Goal: Task Accomplishment & Management: Manage account settings

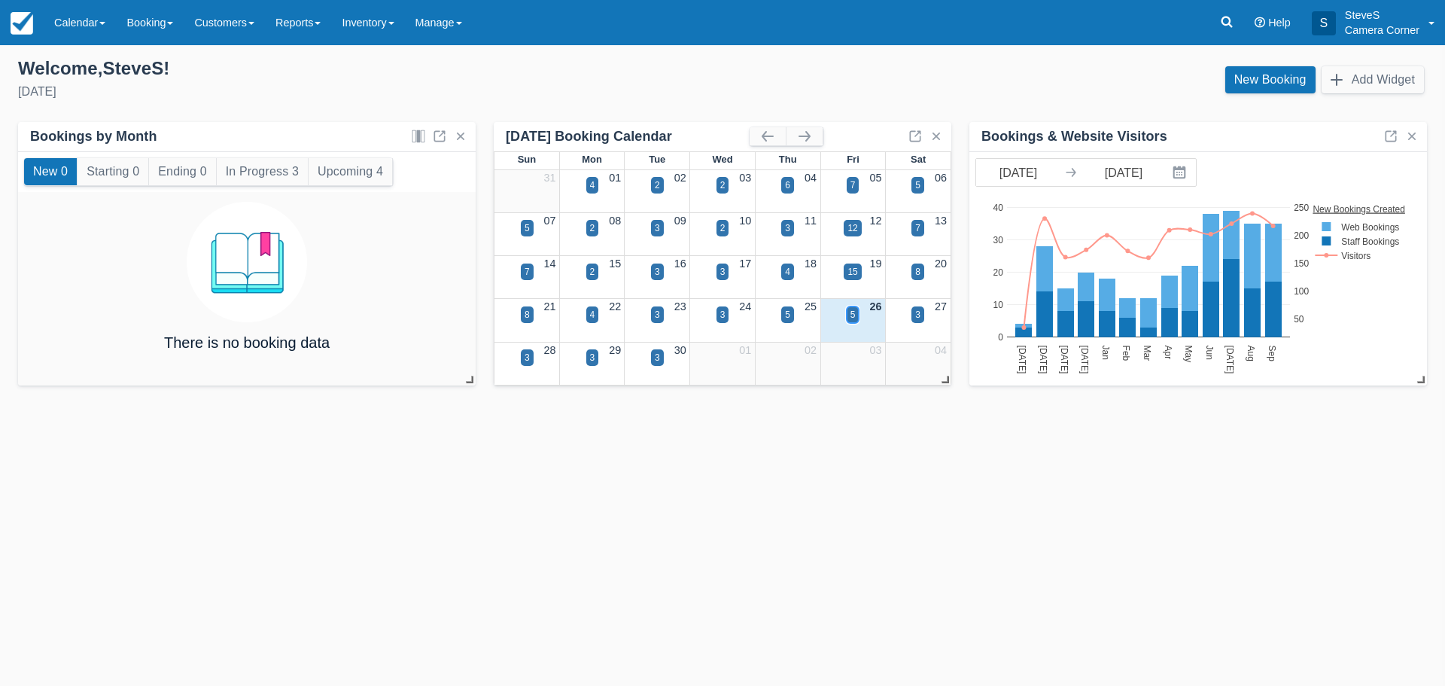
click at [850, 316] on div "5" at bounding box center [853, 314] width 13 height 17
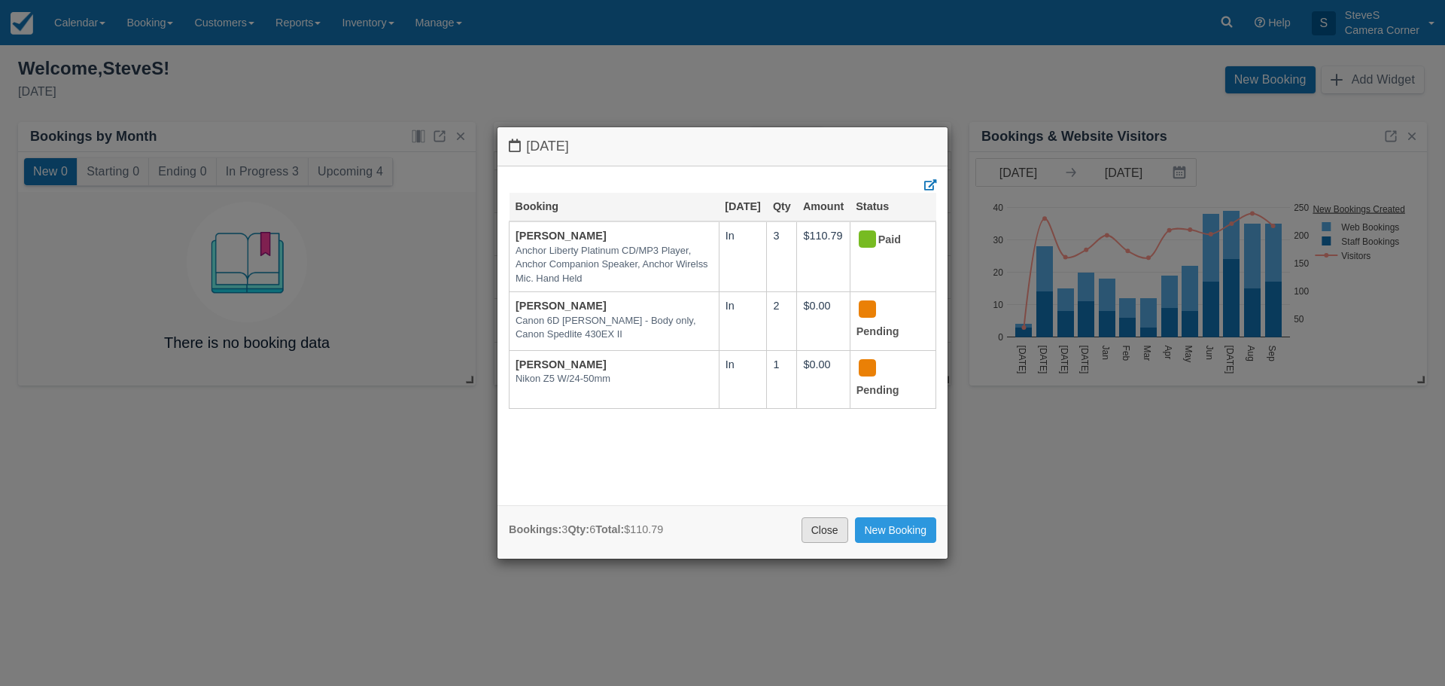
click at [824, 534] on link "Close" at bounding box center [824, 530] width 47 height 26
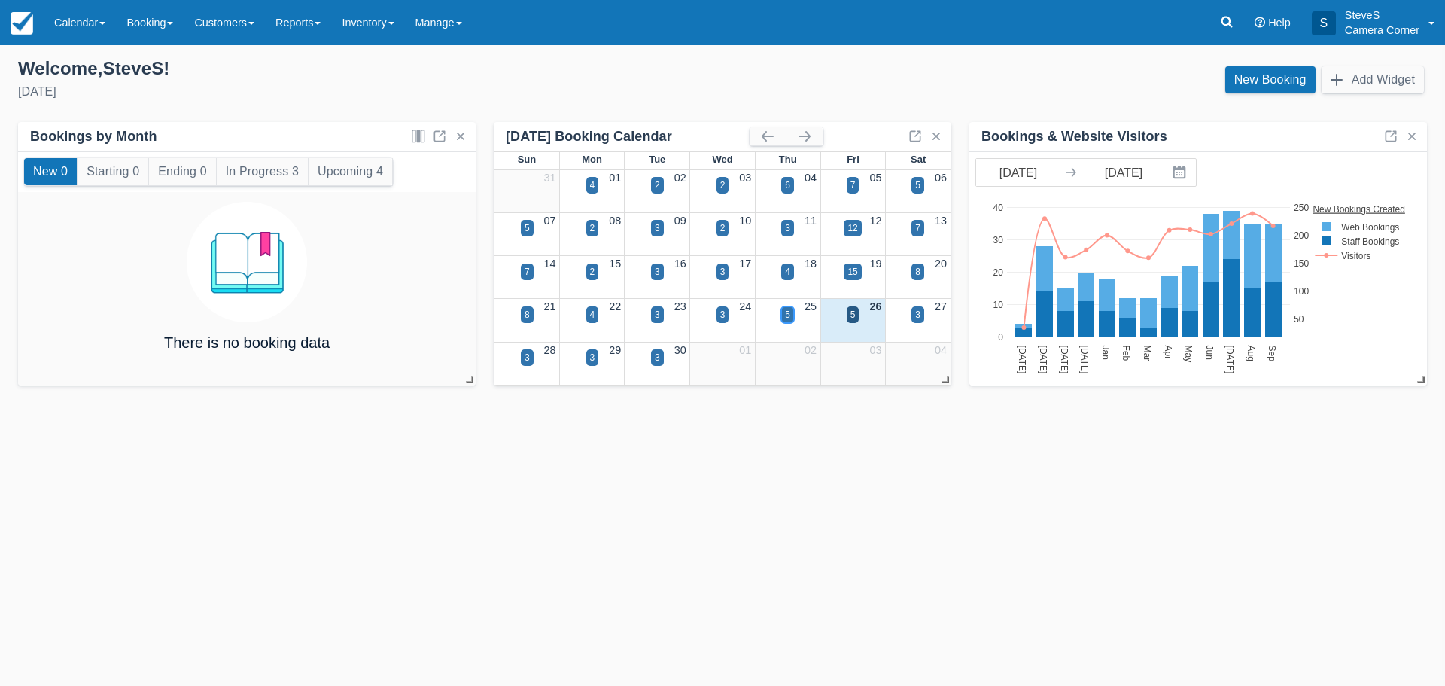
click at [791, 314] on div "5" at bounding box center [787, 314] width 13 height 17
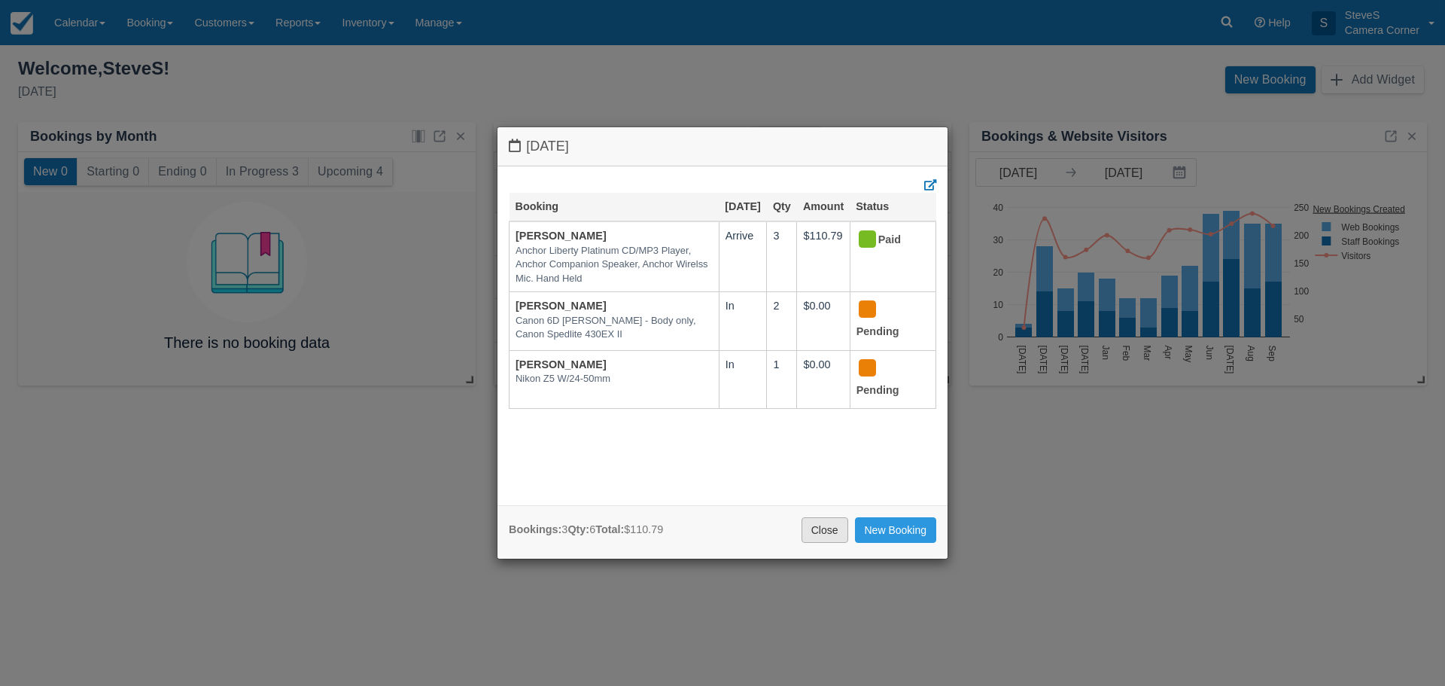
click at [819, 526] on link "Close" at bounding box center [824, 530] width 47 height 26
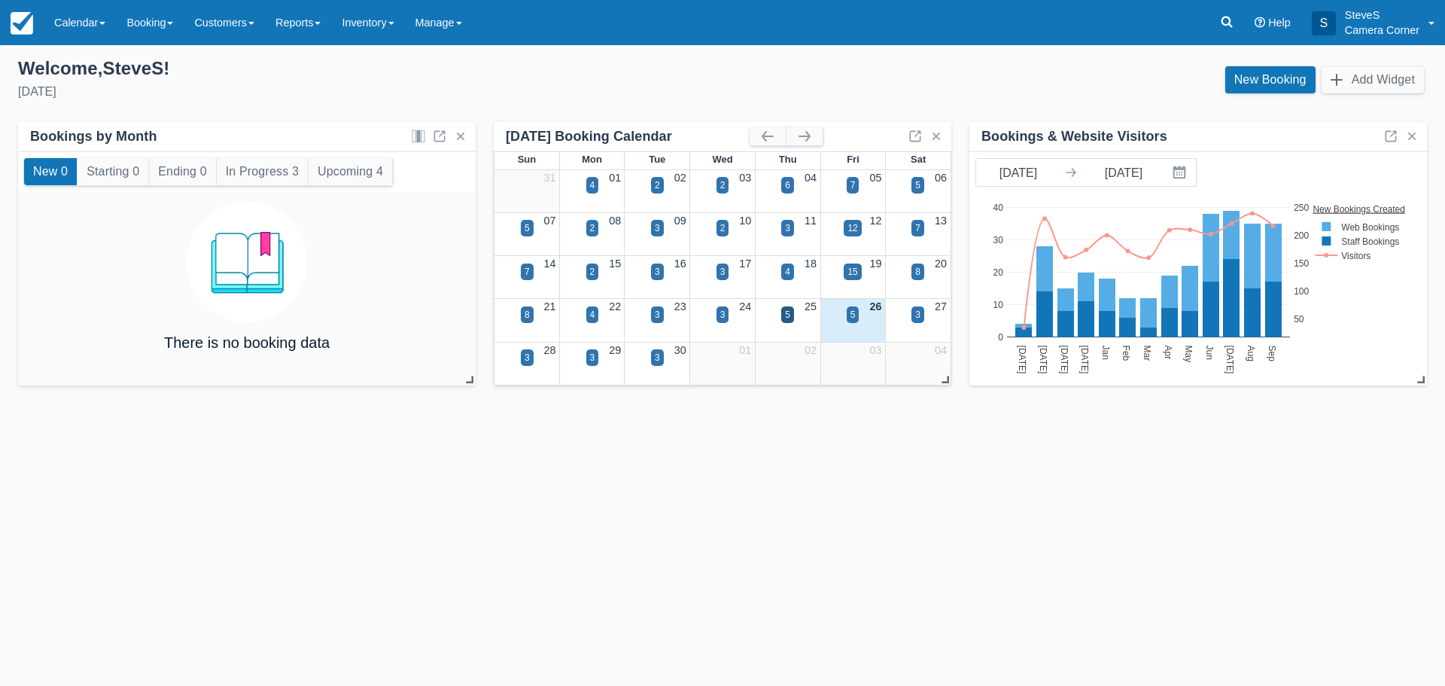
click at [601, 360] on div "3" at bounding box center [592, 366] width 65 height 17
click at [591, 357] on div "3" at bounding box center [592, 358] width 5 height 14
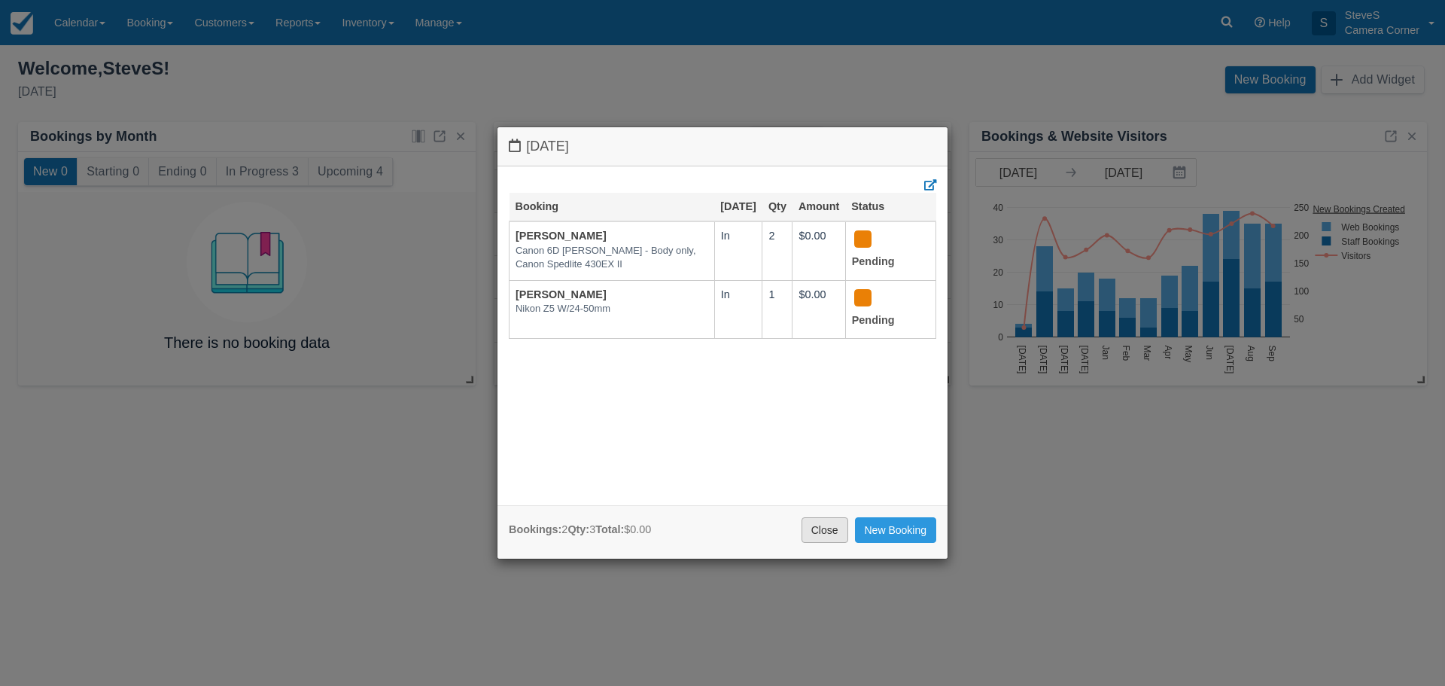
click at [818, 538] on link "Close" at bounding box center [824, 530] width 47 height 26
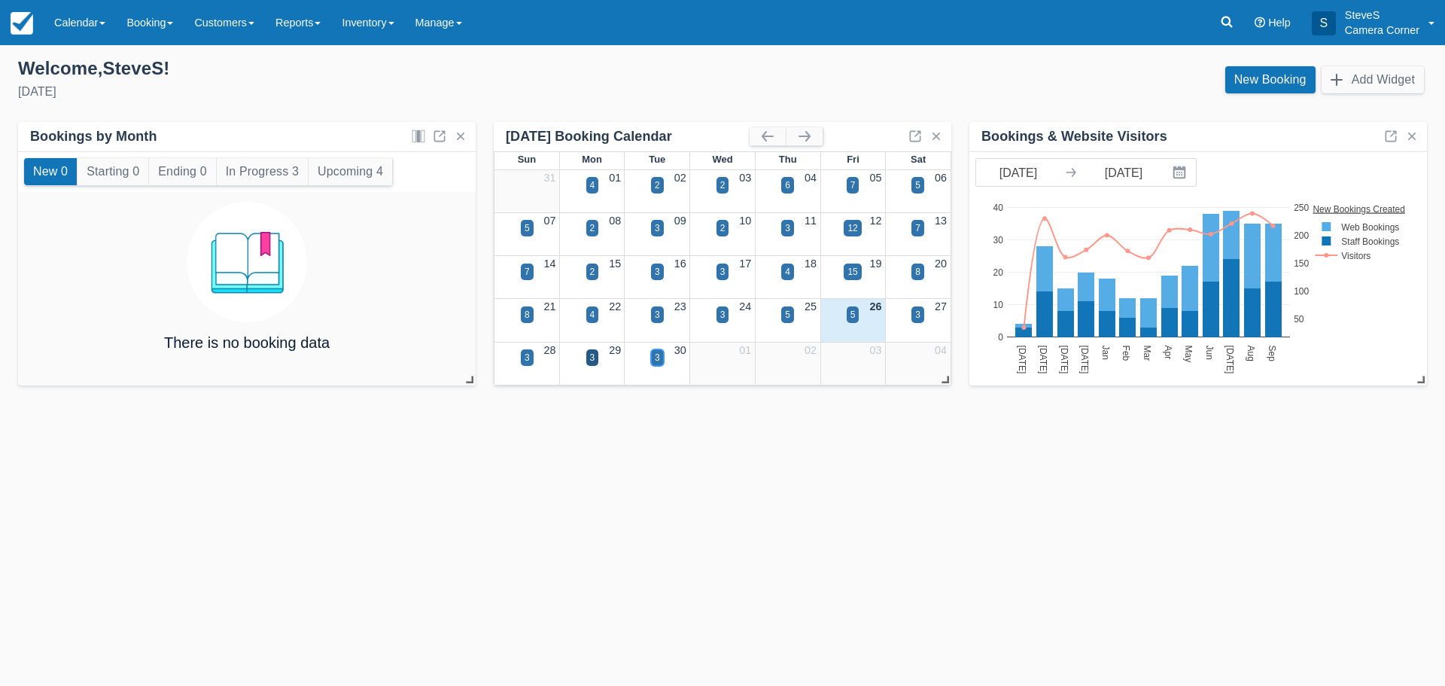
click at [654, 354] on div "3" at bounding box center [657, 357] width 13 height 17
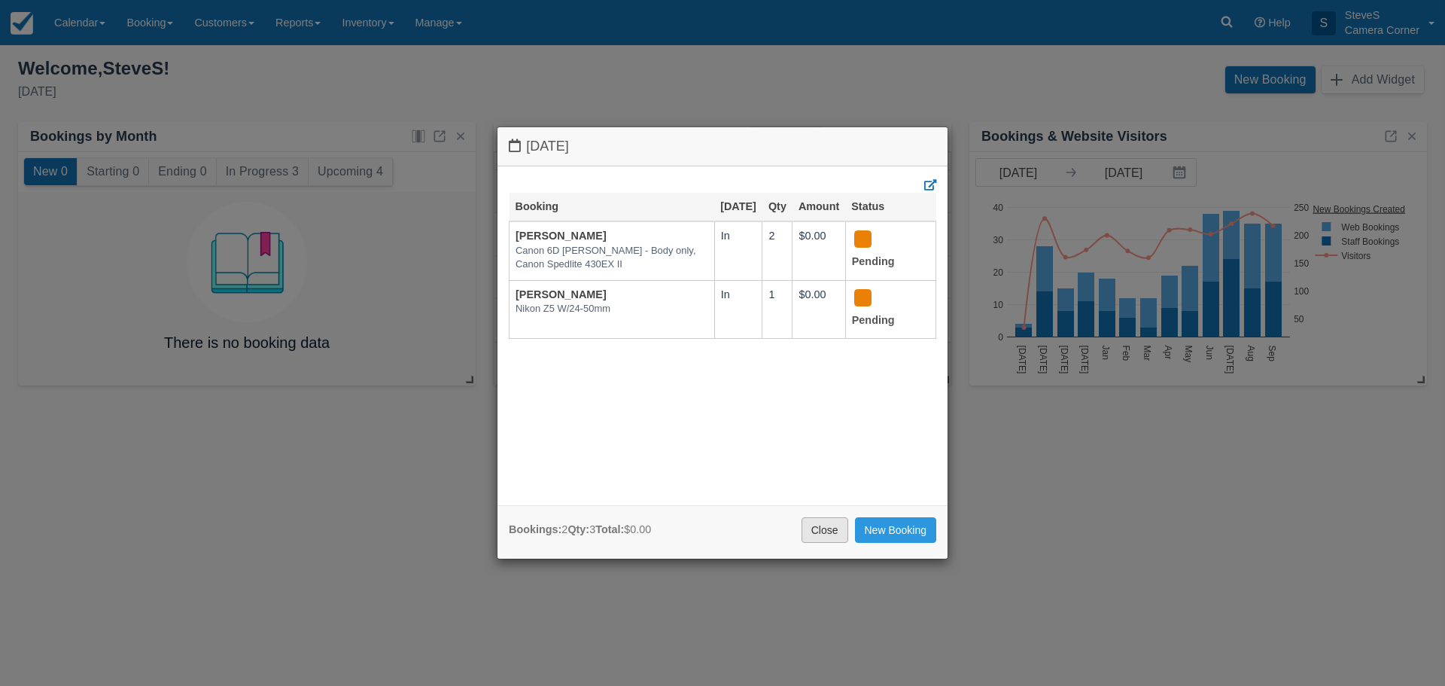
click at [838, 531] on link "Close" at bounding box center [824, 530] width 47 height 26
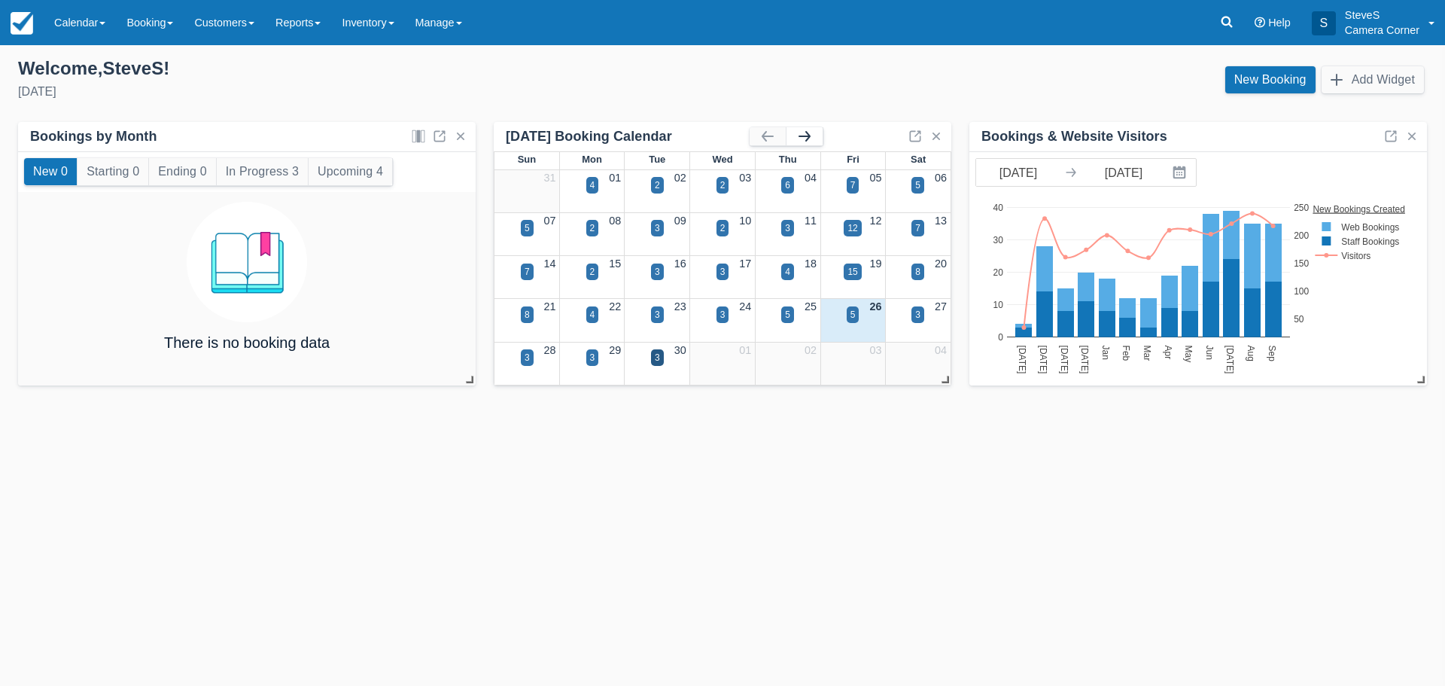
click at [813, 138] on button "button" at bounding box center [804, 136] width 36 height 18
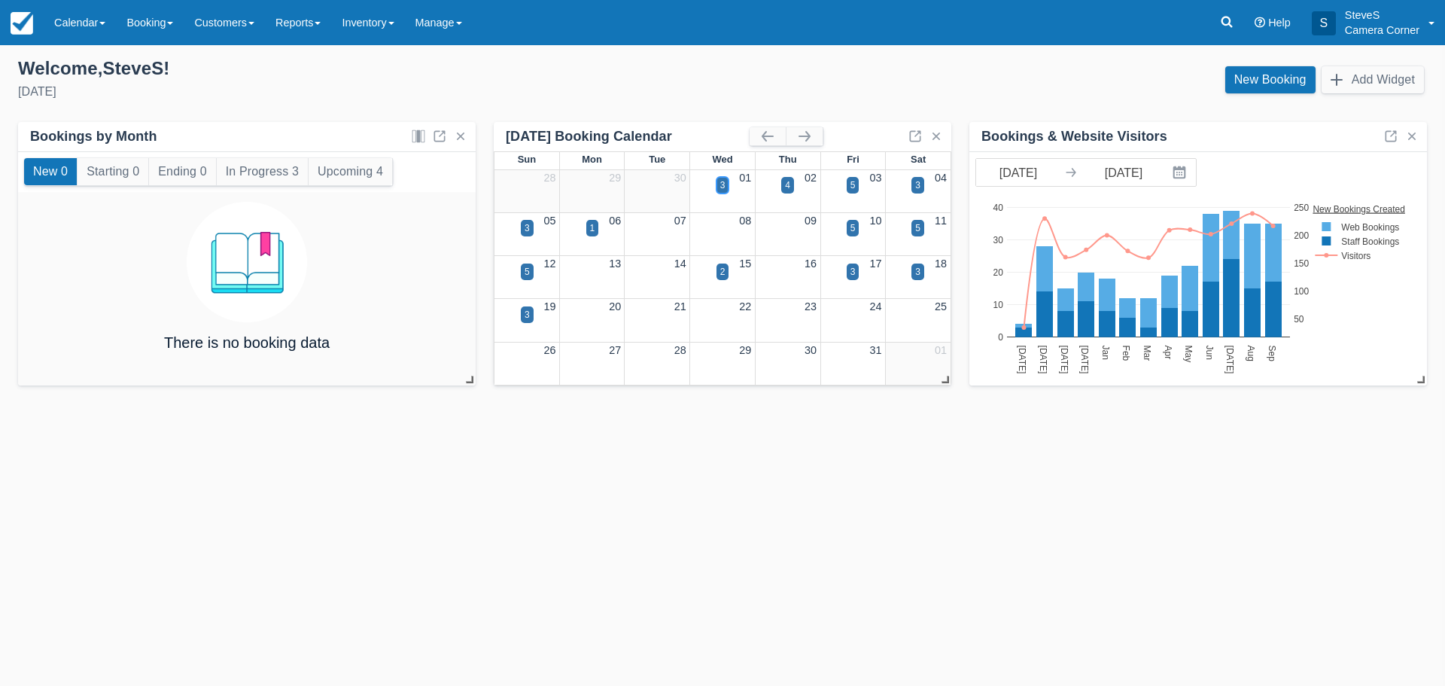
click at [720, 190] on div "3" at bounding box center [722, 185] width 5 height 14
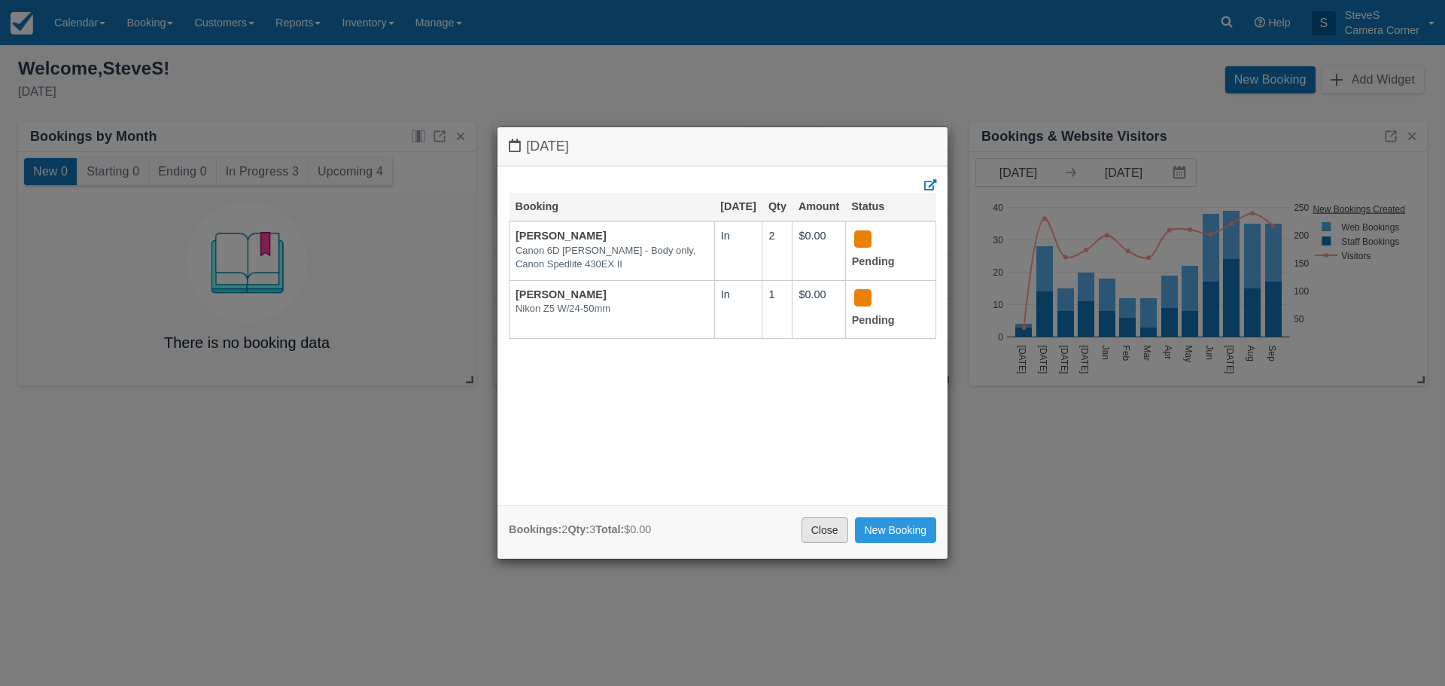
click at [823, 530] on link "Close" at bounding box center [824, 530] width 47 height 26
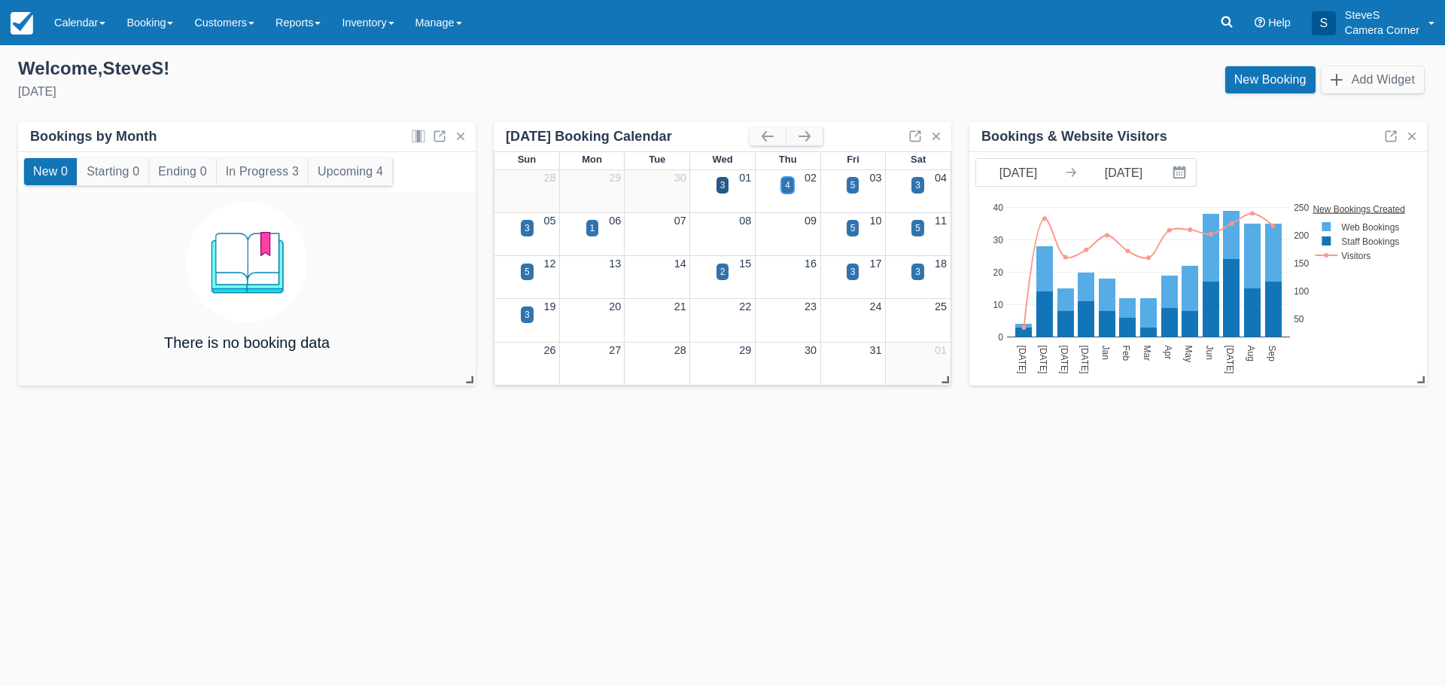
click at [789, 188] on div "4" at bounding box center [787, 185] width 5 height 14
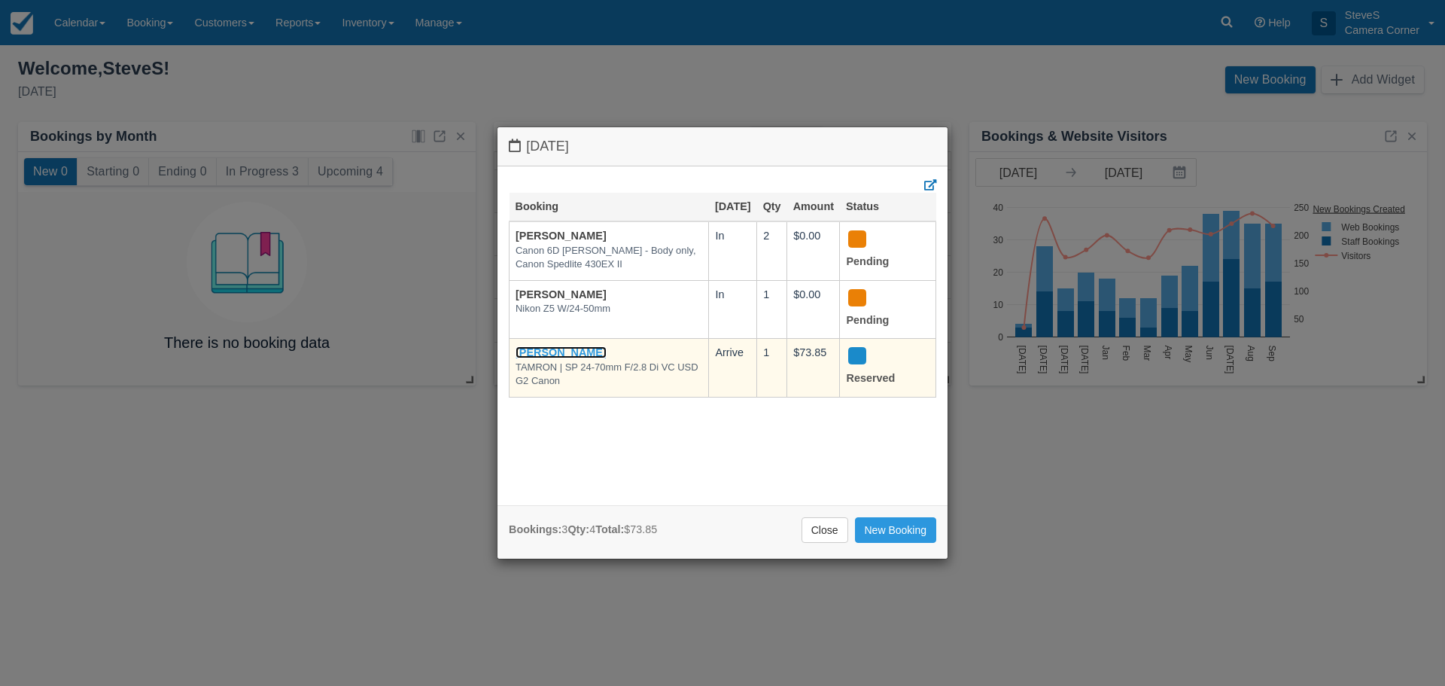
click at [572, 350] on link "Charlene K Law" at bounding box center [560, 352] width 91 height 12
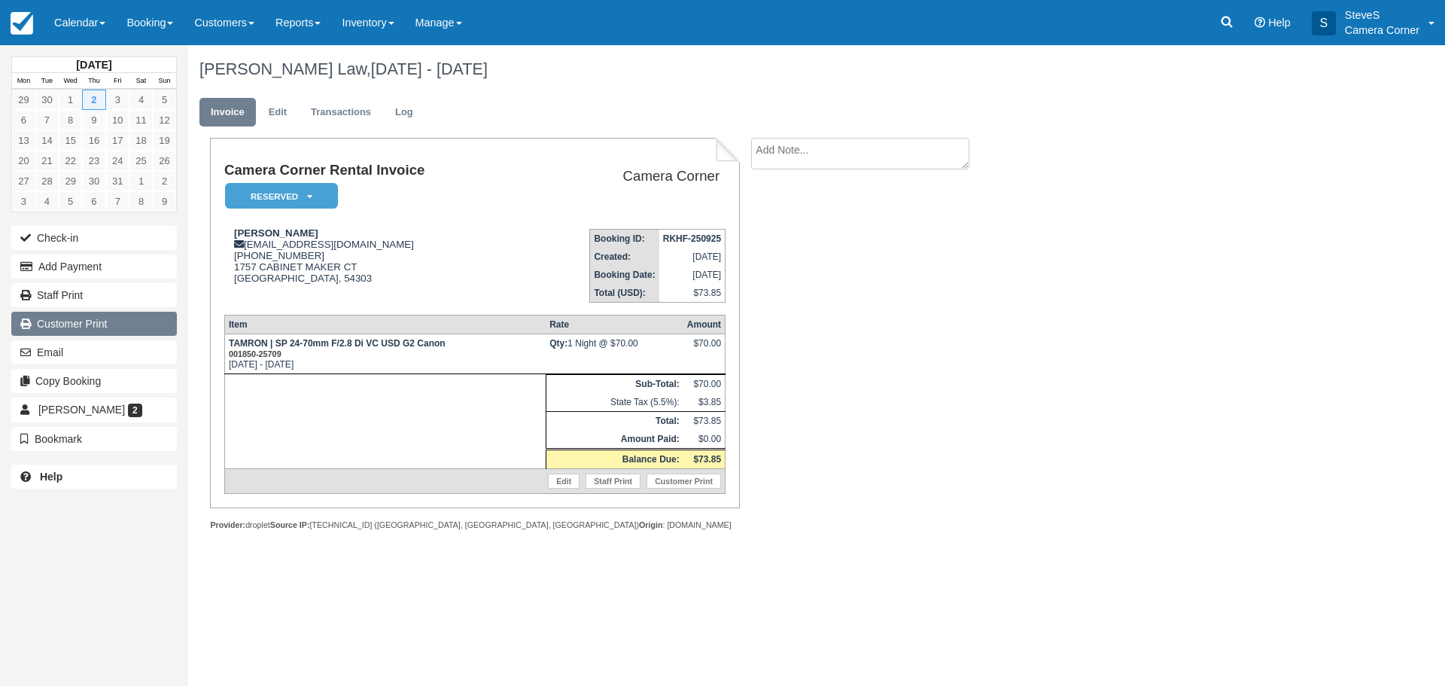
click at [55, 315] on link "Customer Print" at bounding box center [94, 324] width 166 height 24
click at [22, 20] on img at bounding box center [22, 23] width 23 height 23
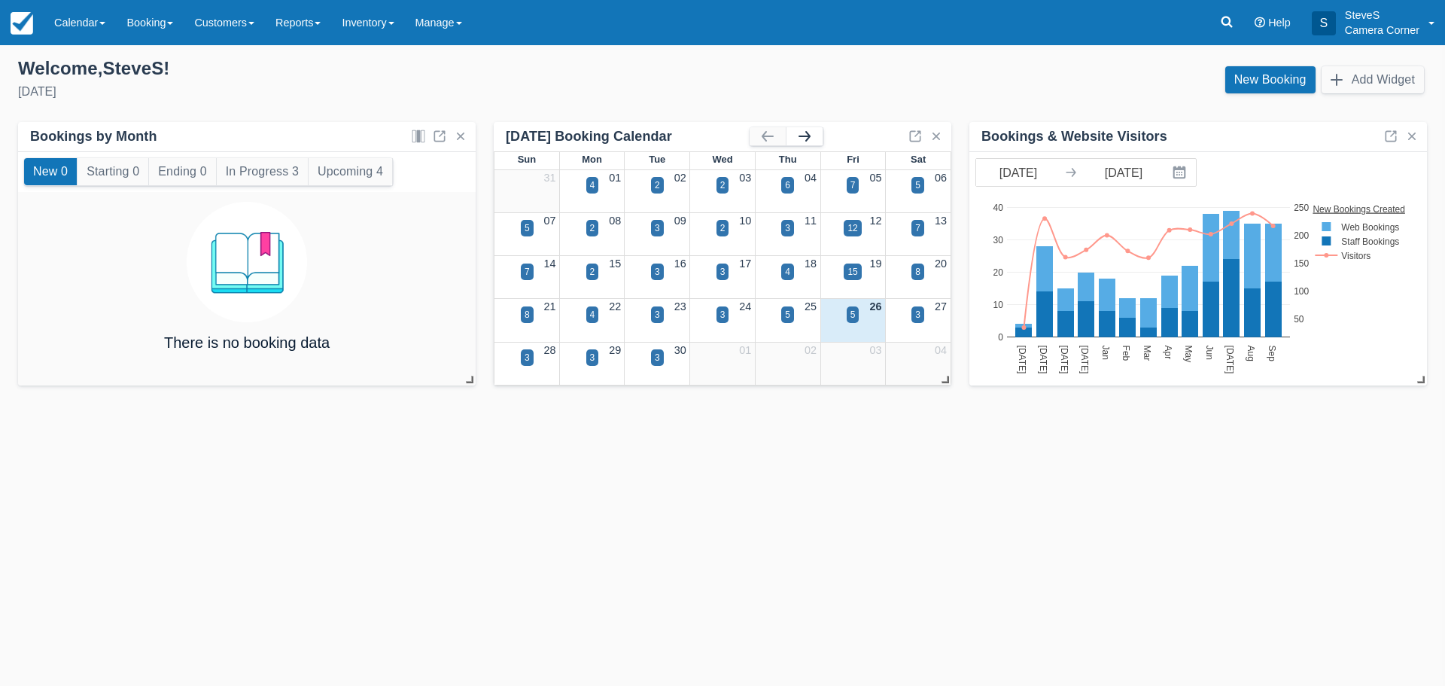
click at [810, 133] on button "button" at bounding box center [804, 136] width 36 height 18
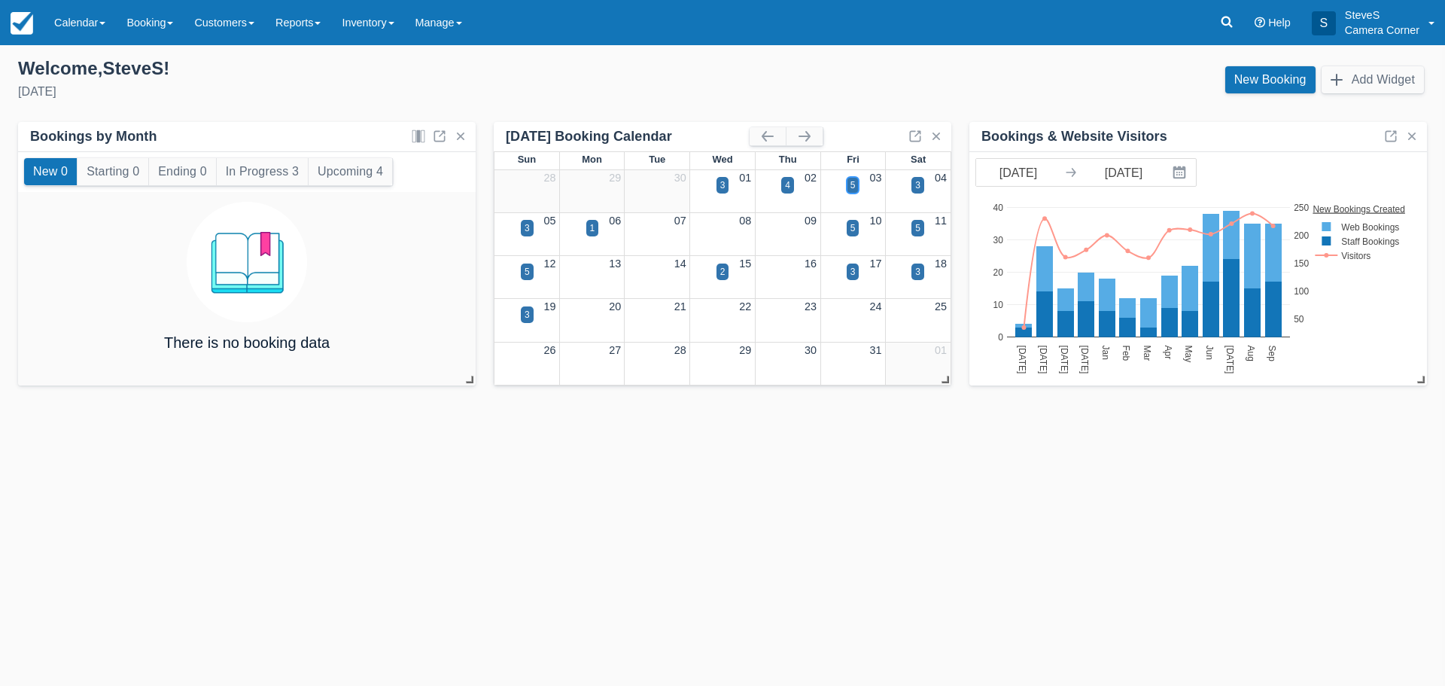
click at [854, 187] on div "5" at bounding box center [852, 185] width 5 height 14
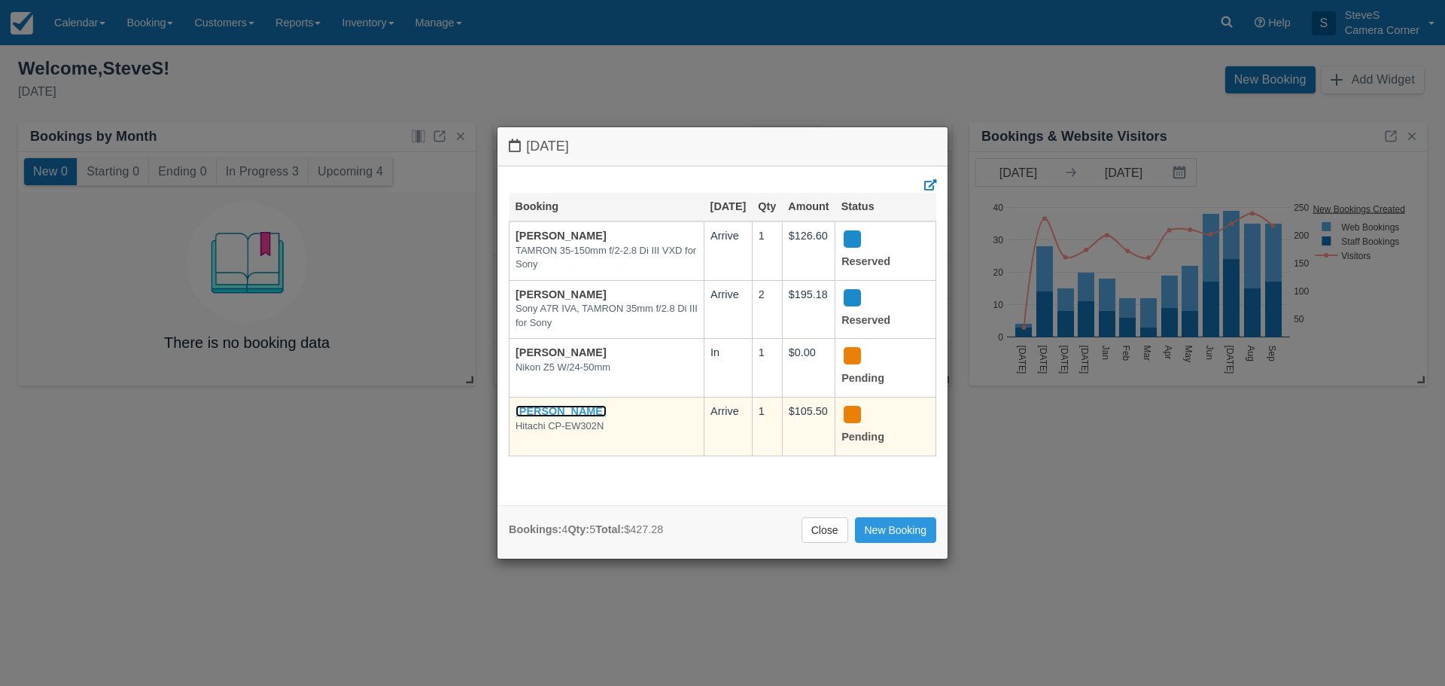
click at [571, 405] on link "[PERSON_NAME]" at bounding box center [560, 411] width 91 height 12
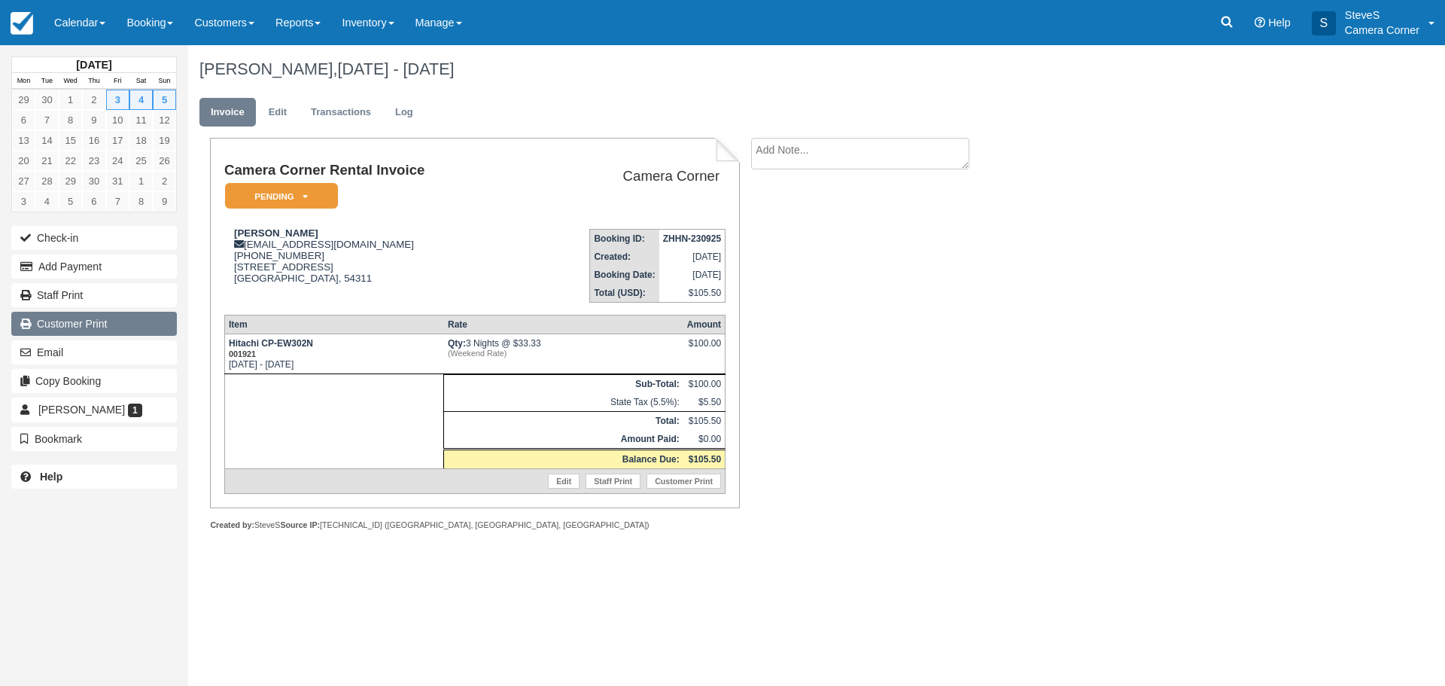
click at [86, 321] on link "Customer Print" at bounding box center [94, 324] width 166 height 24
click at [34, 21] on link at bounding box center [22, 22] width 44 height 45
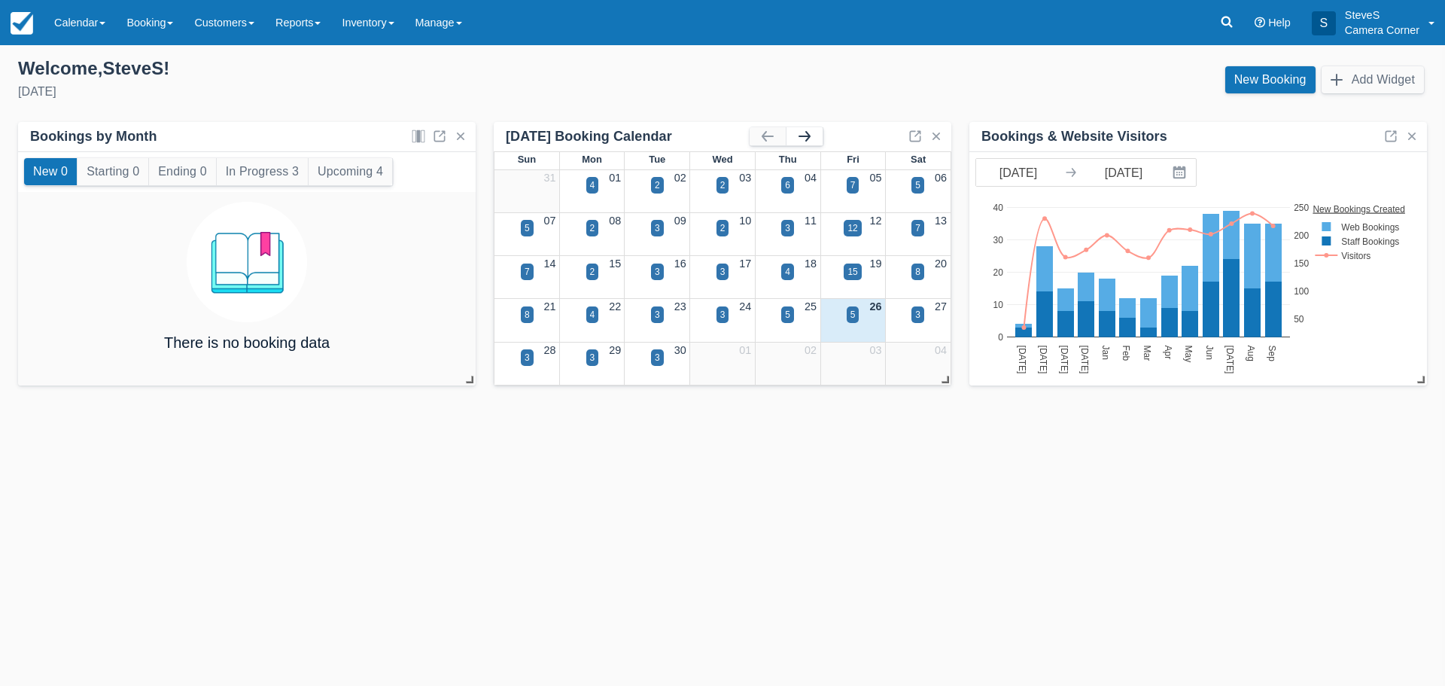
click at [813, 131] on button "button" at bounding box center [804, 136] width 36 height 18
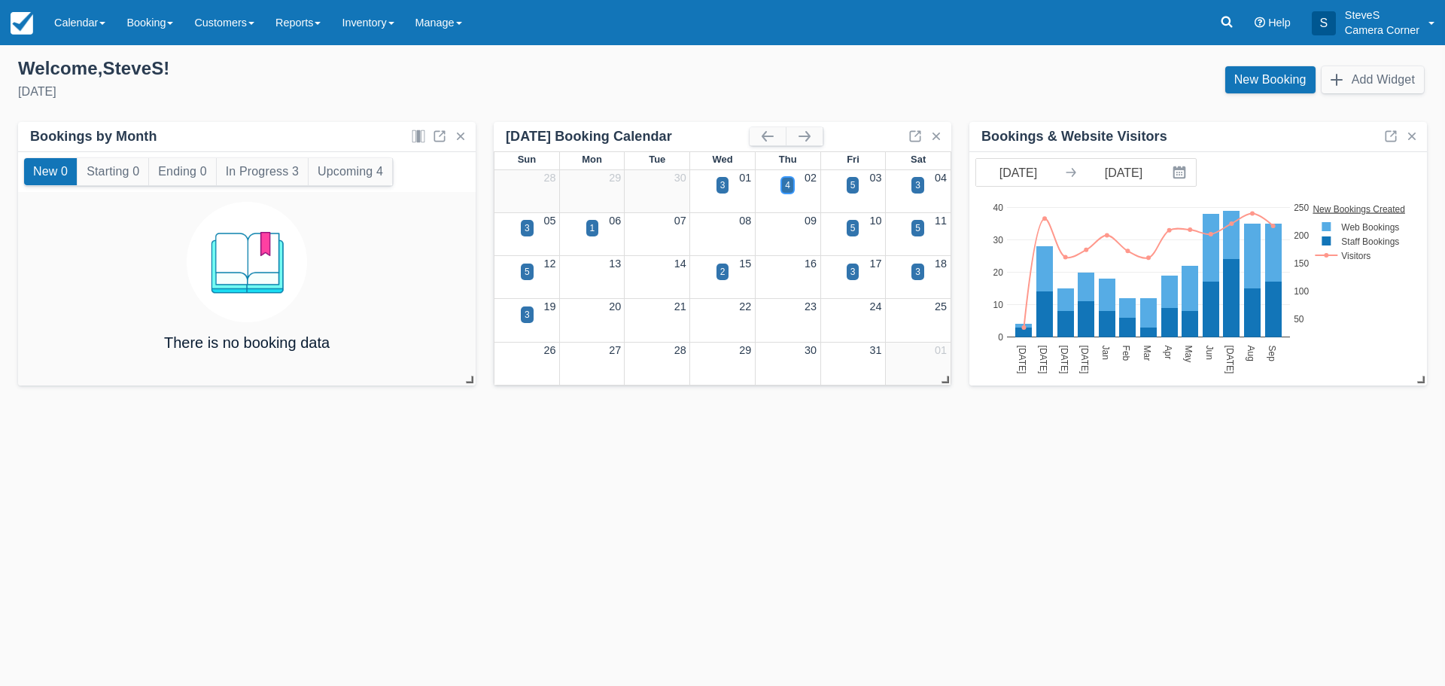
click at [792, 187] on div "4" at bounding box center [787, 185] width 13 height 17
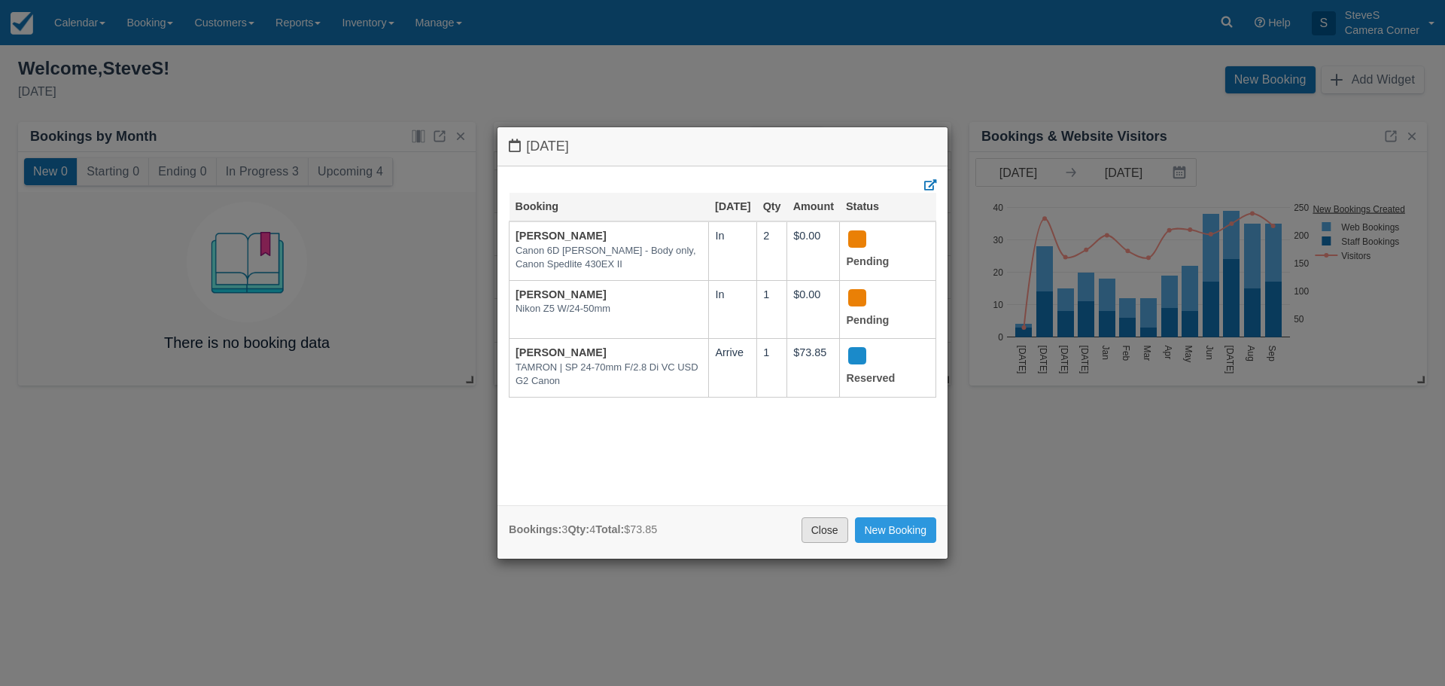
click at [823, 521] on link "Close" at bounding box center [824, 530] width 47 height 26
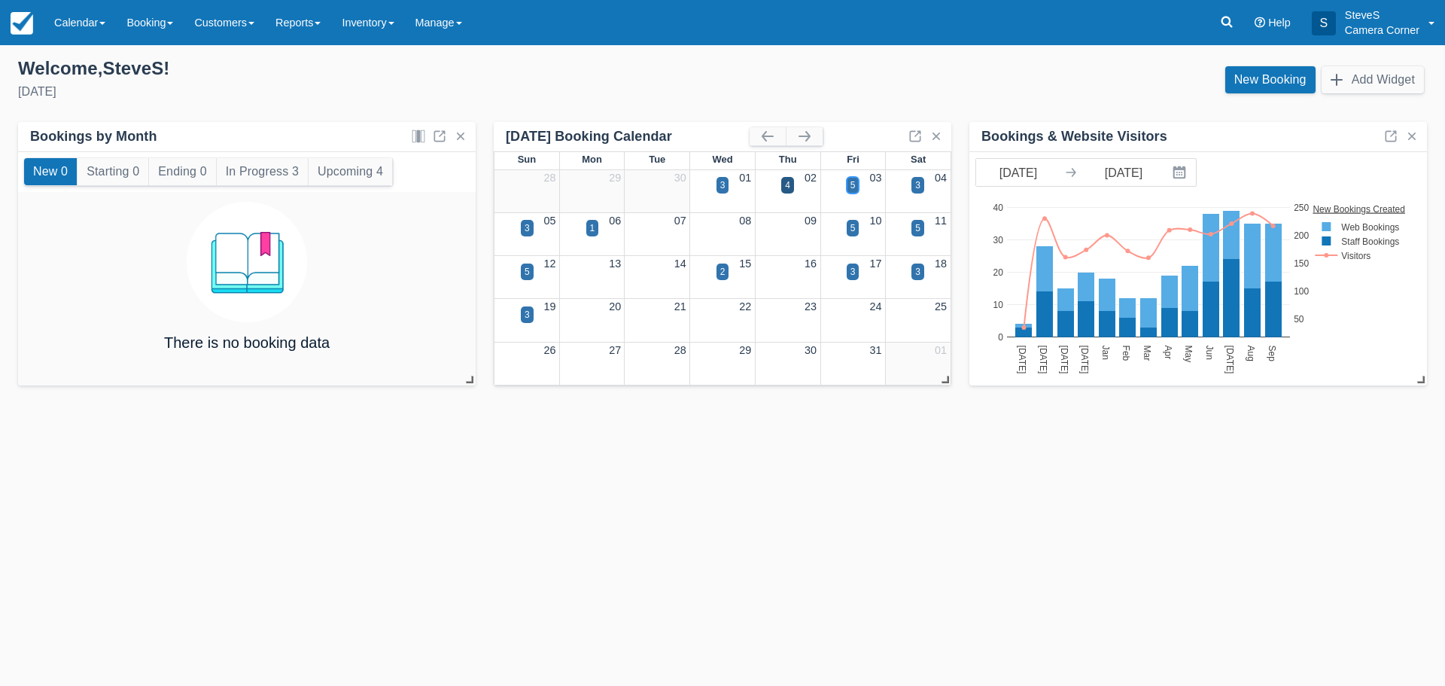
click at [853, 183] on div "5" at bounding box center [852, 185] width 5 height 14
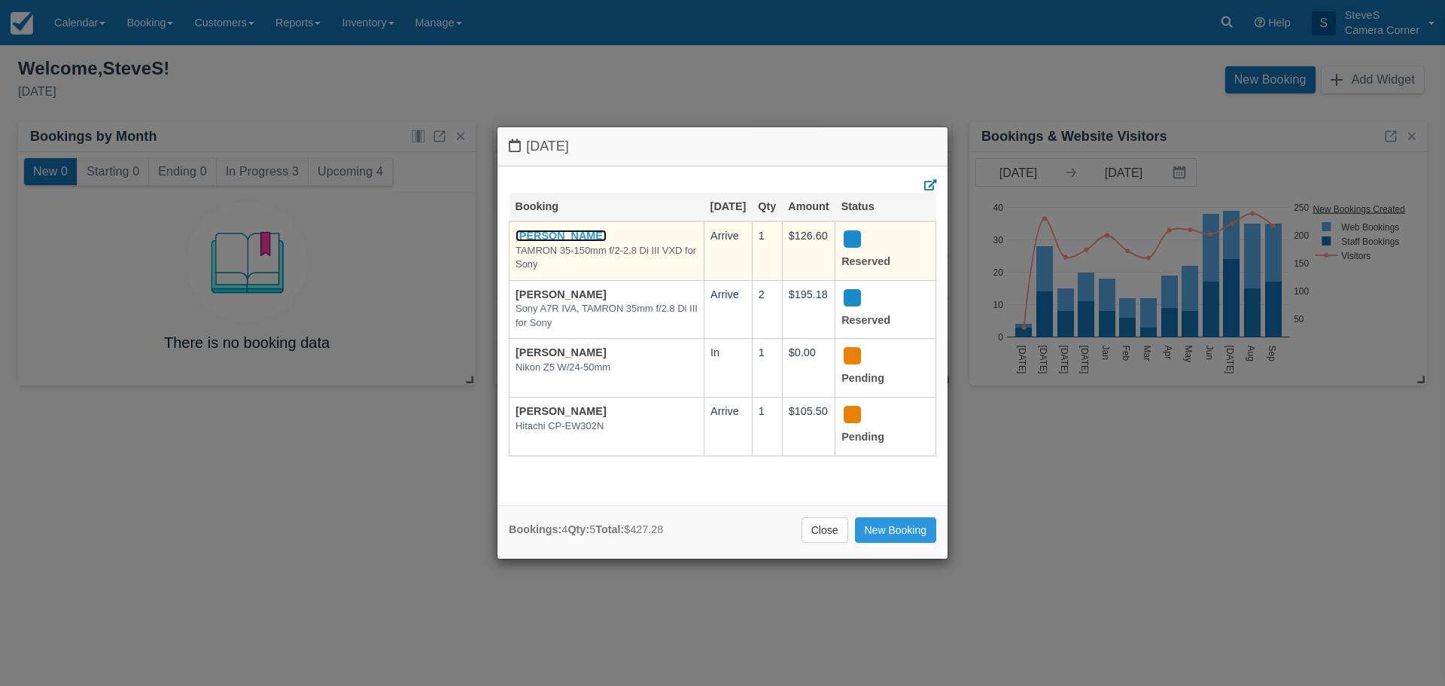
click at [558, 233] on link "[PERSON_NAME]" at bounding box center [560, 236] width 91 height 12
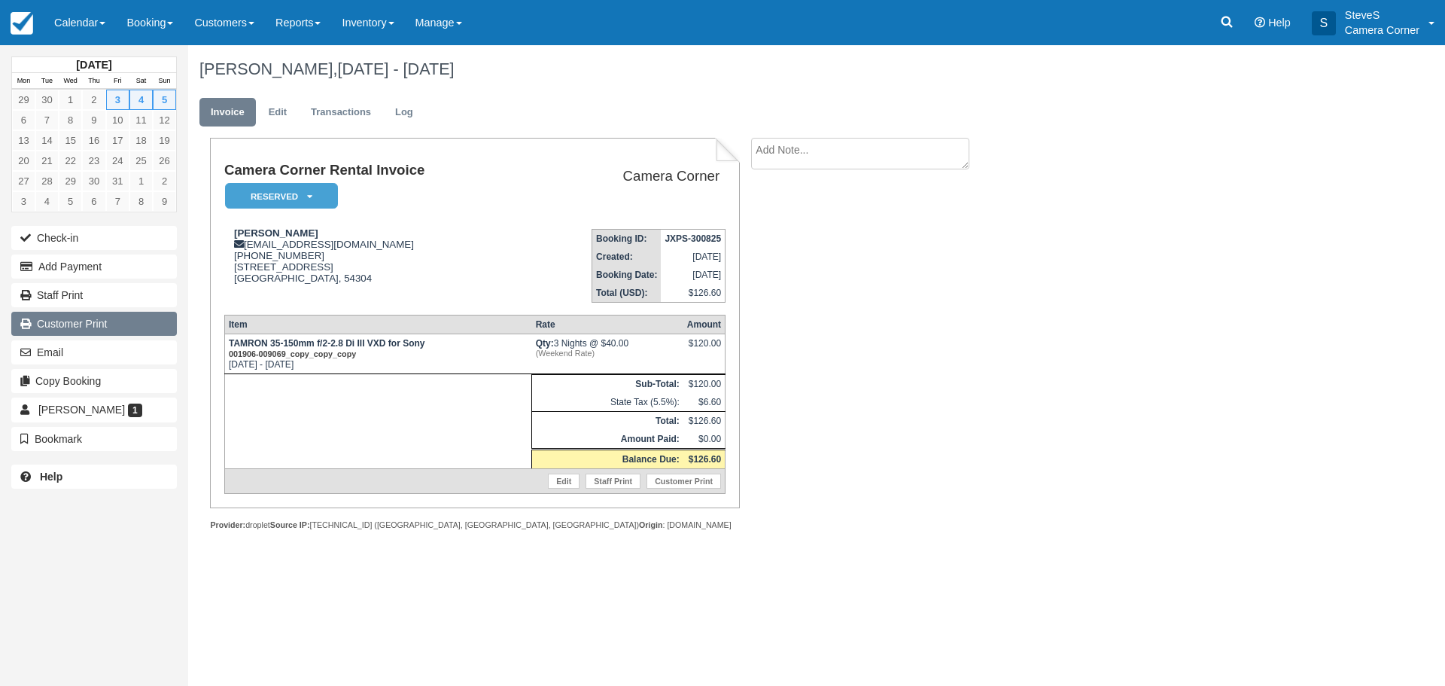
click at [81, 330] on link "Customer Print" at bounding box center [94, 324] width 166 height 24
click at [29, 32] on img at bounding box center [22, 23] width 23 height 23
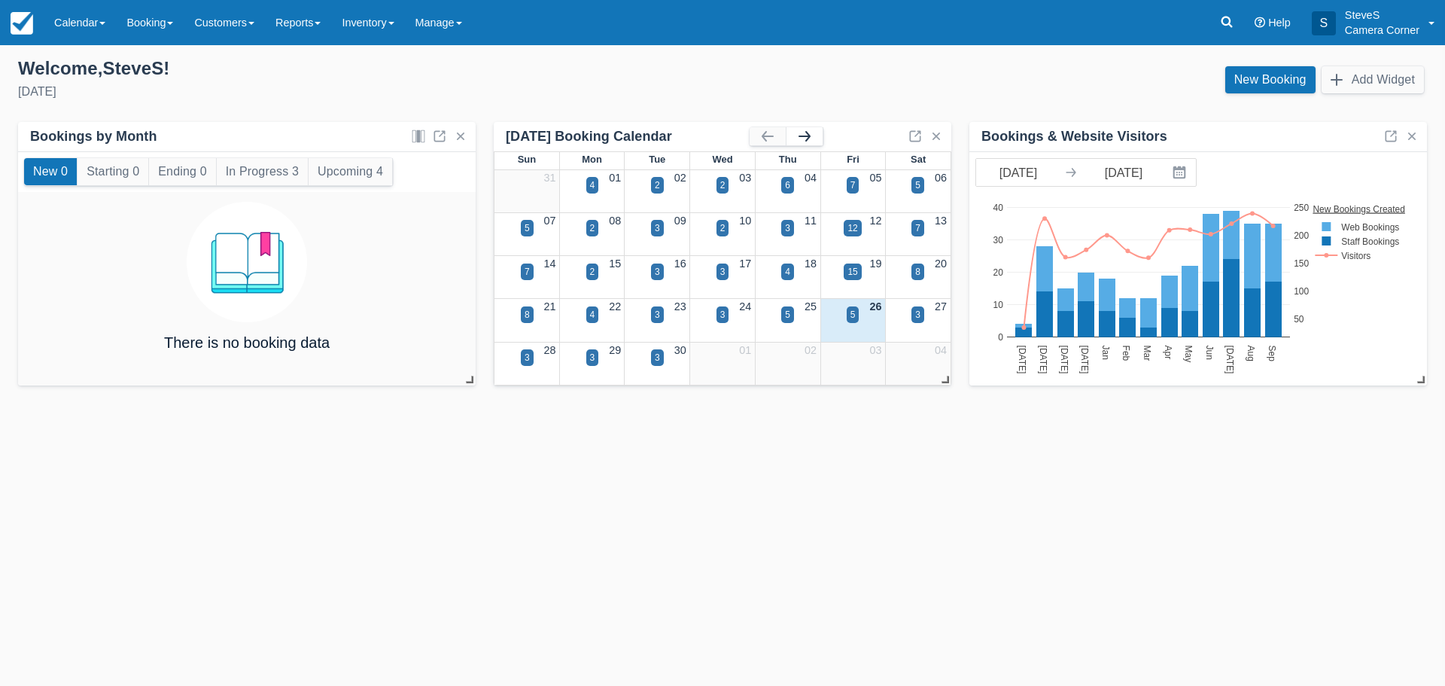
click at [799, 130] on button "button" at bounding box center [804, 136] width 36 height 18
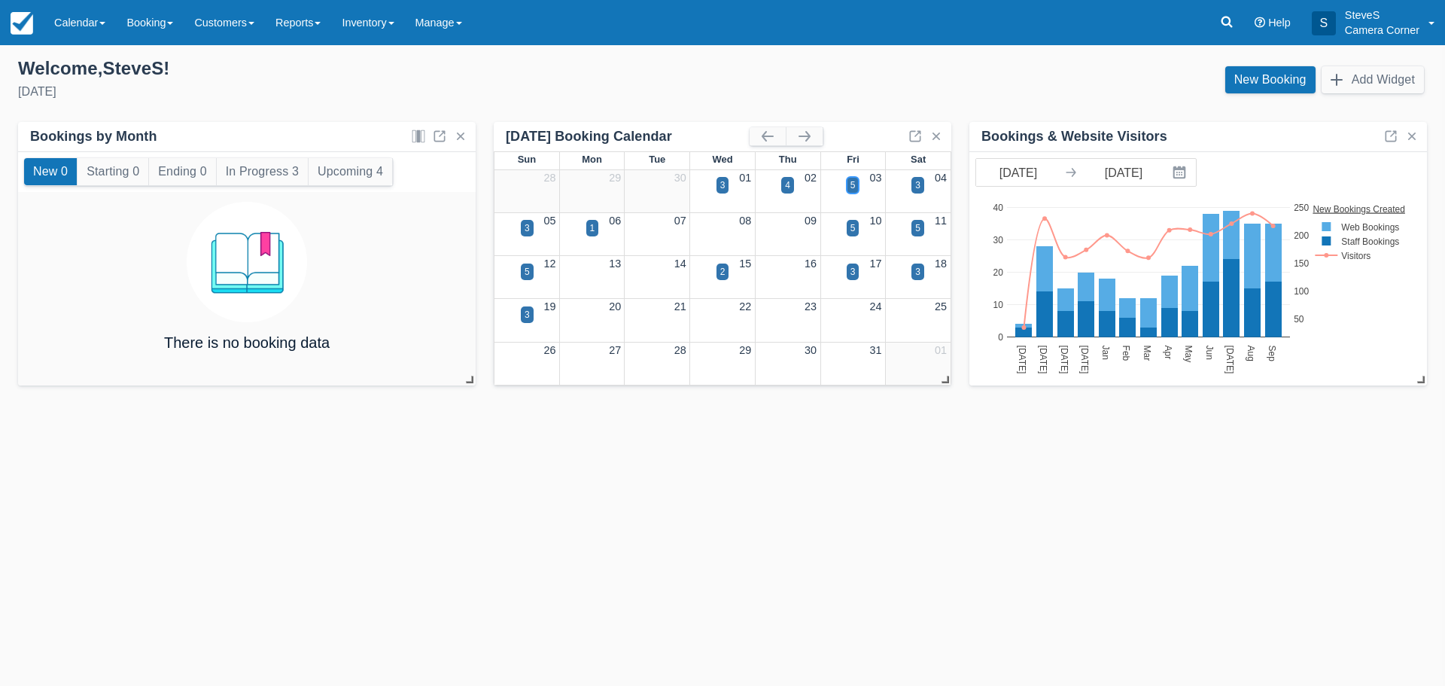
click at [847, 193] on div "5" at bounding box center [853, 185] width 13 height 17
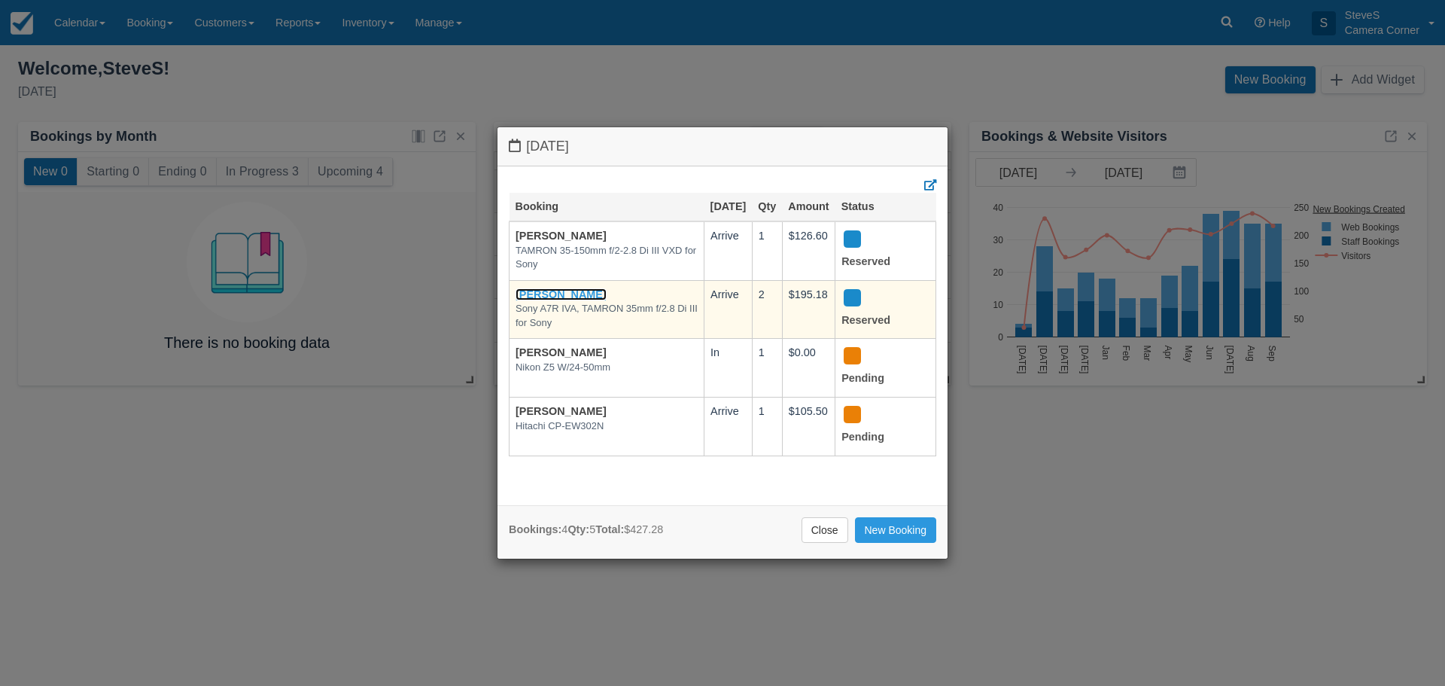
click at [551, 293] on link "[PERSON_NAME]" at bounding box center [560, 294] width 91 height 12
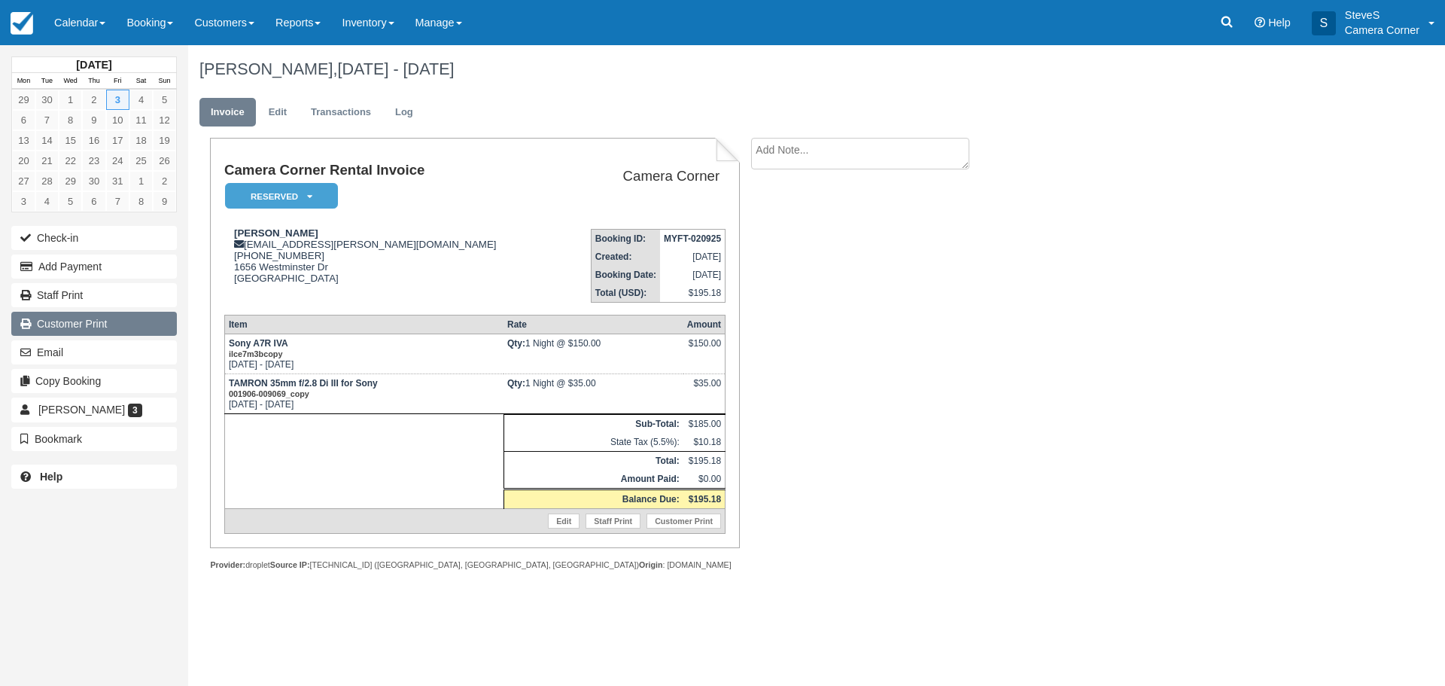
click at [92, 328] on link "Customer Print" at bounding box center [94, 324] width 166 height 24
click at [17, 20] on img at bounding box center [22, 23] width 23 height 23
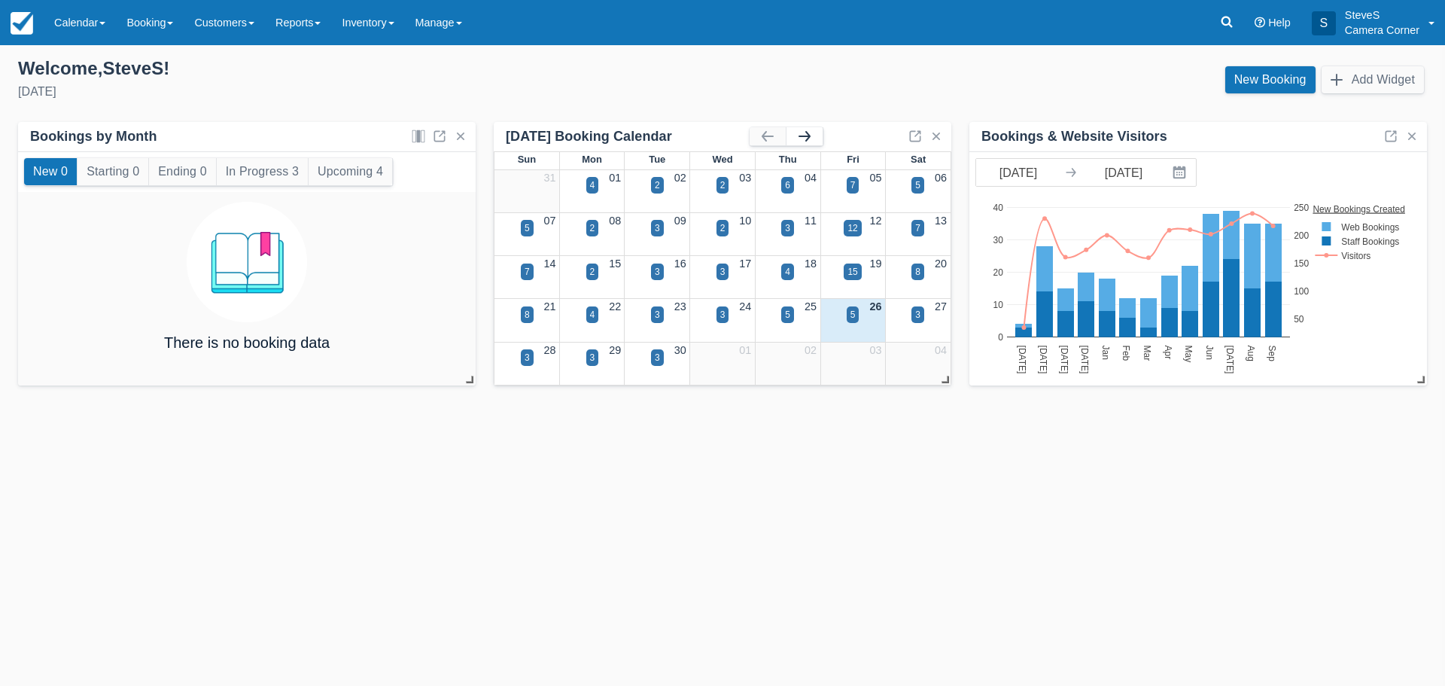
click at [813, 131] on button "button" at bounding box center [804, 136] width 36 height 18
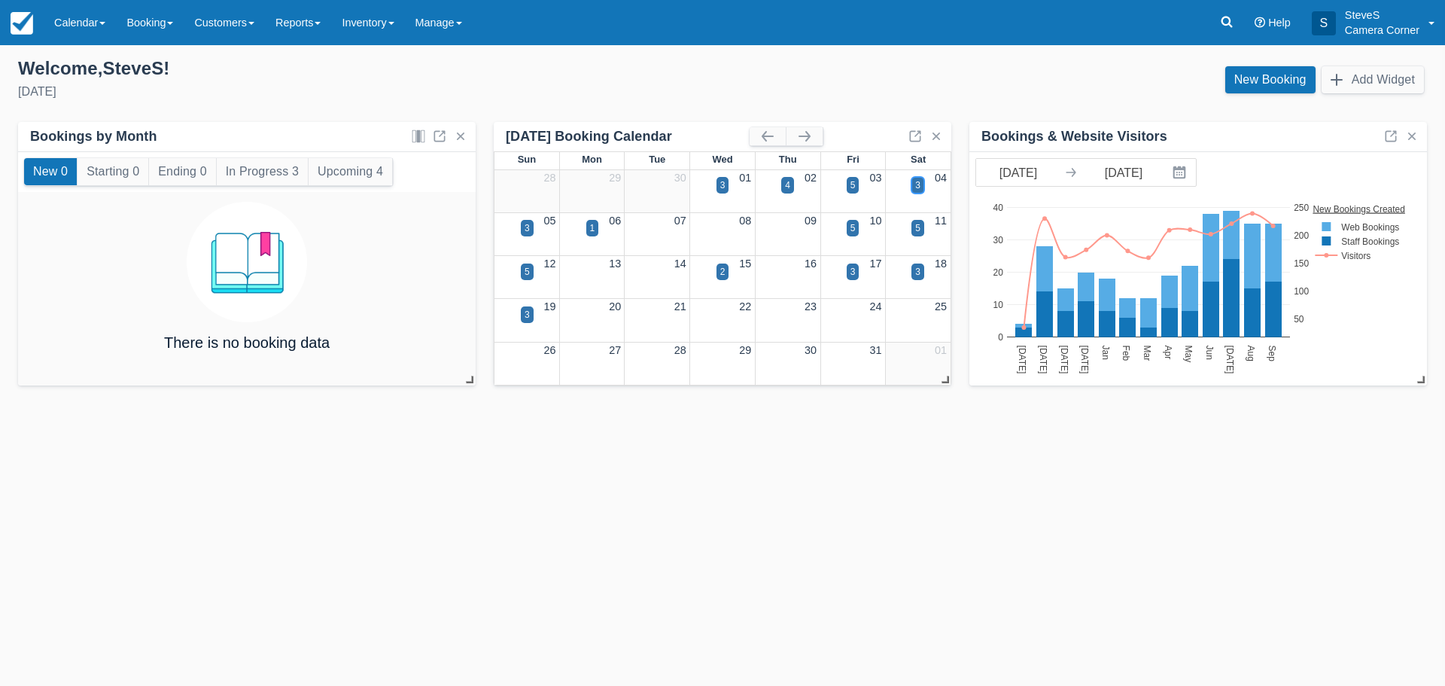
click at [914, 191] on div "3" at bounding box center [917, 185] width 13 height 17
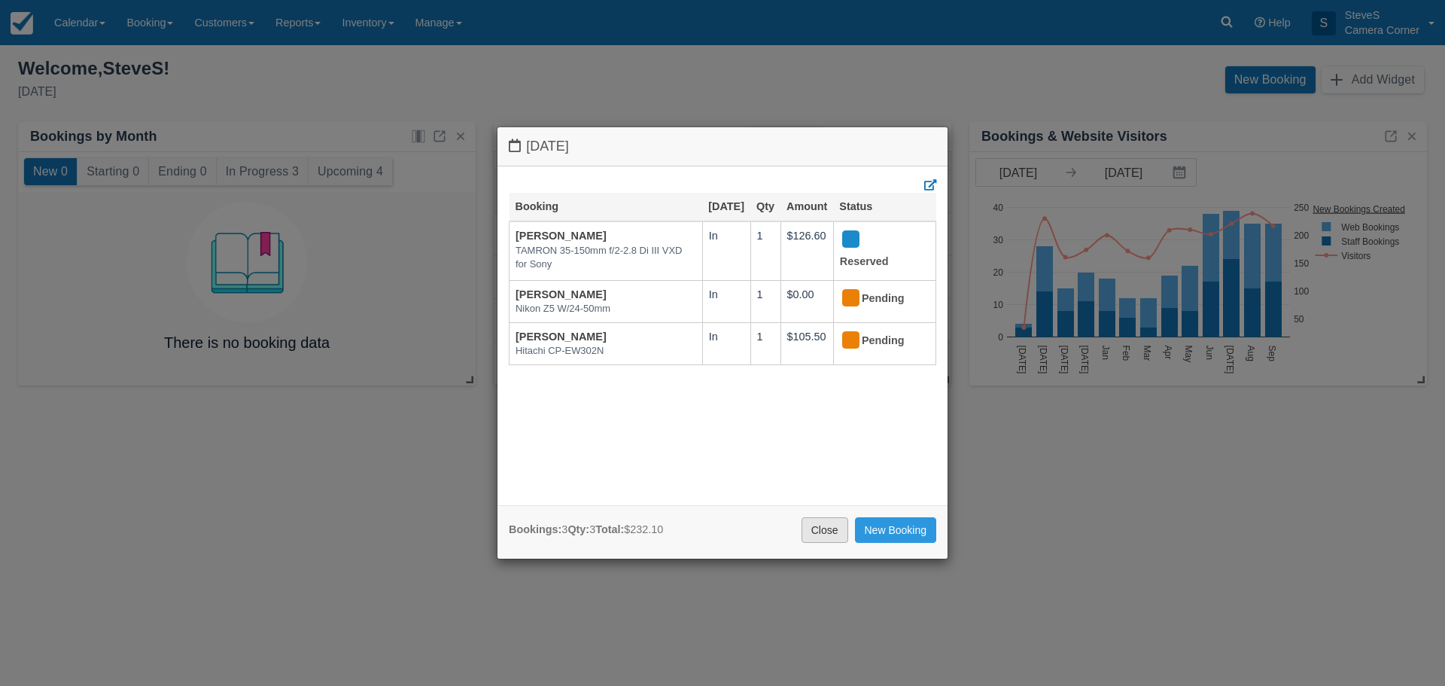
click at [833, 534] on link "Close" at bounding box center [824, 530] width 47 height 26
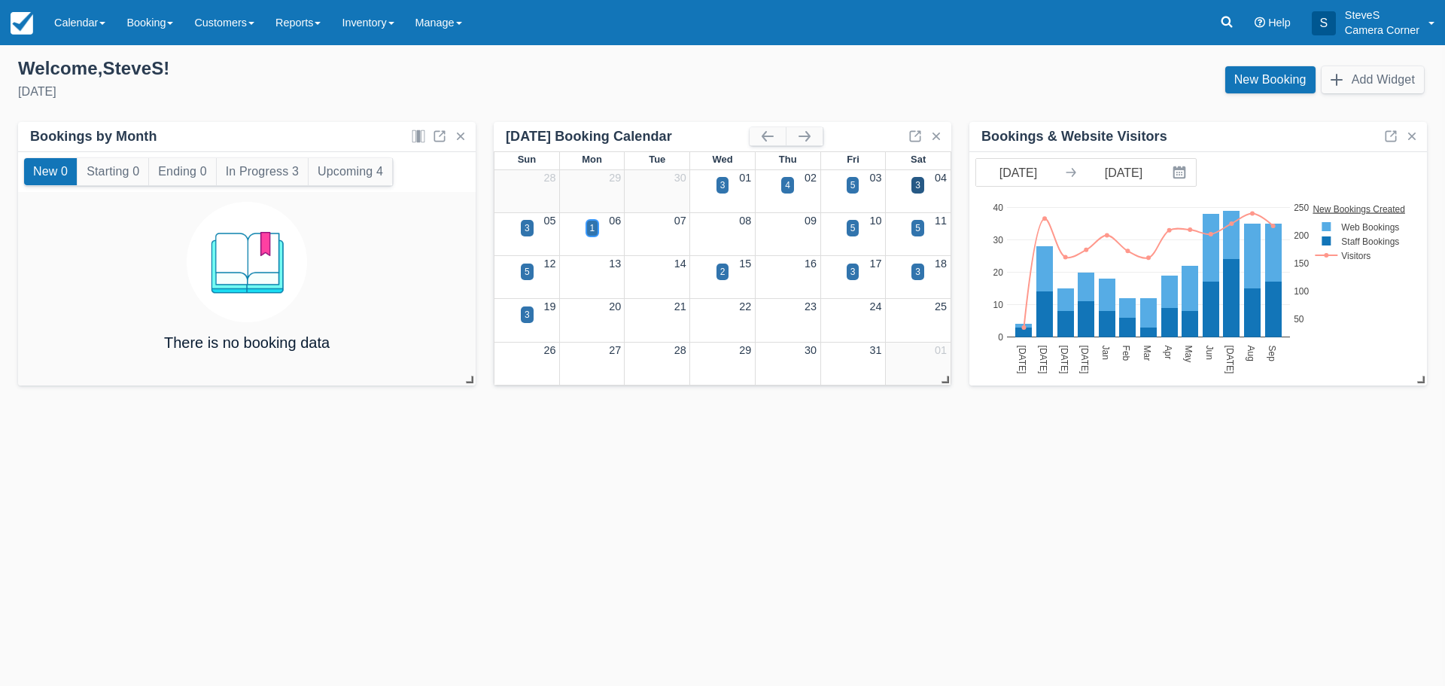
click at [591, 223] on div "1" at bounding box center [592, 228] width 5 height 14
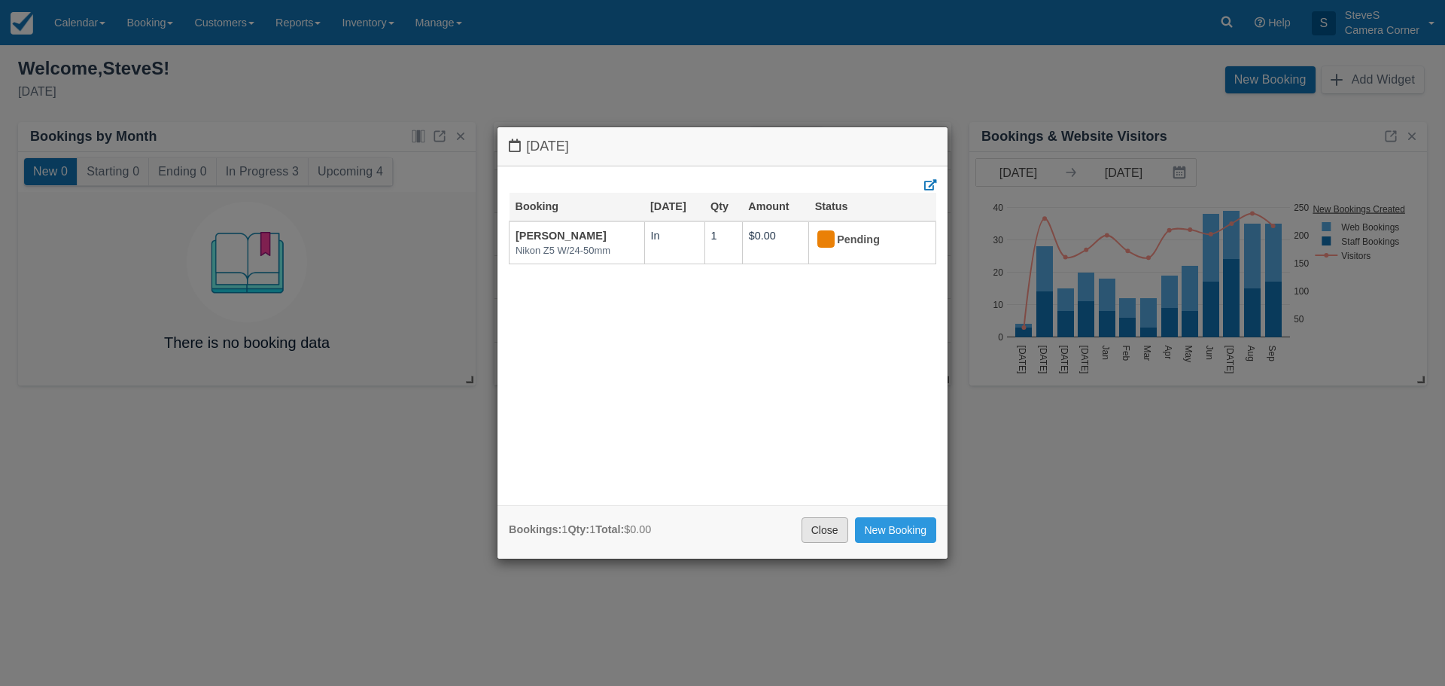
click at [820, 529] on link "Close" at bounding box center [824, 530] width 47 height 26
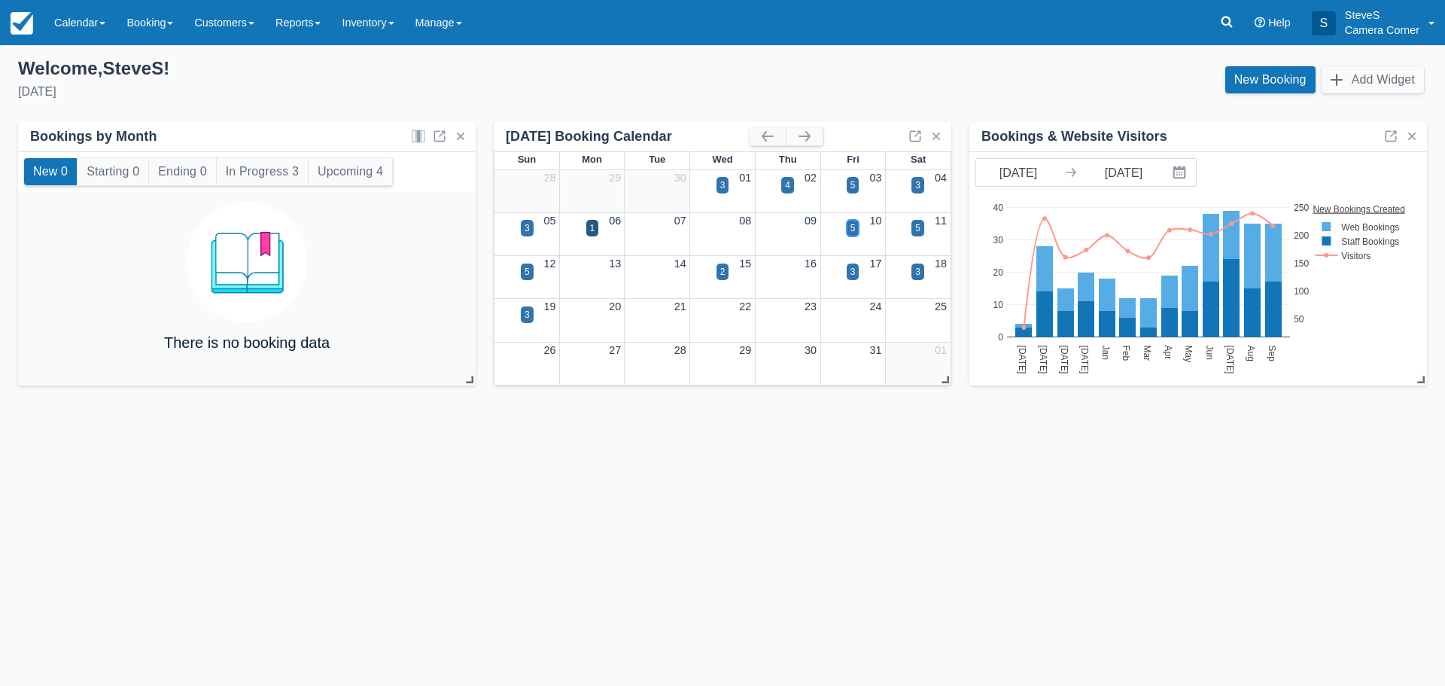
click at [851, 227] on div "5" at bounding box center [852, 228] width 5 height 14
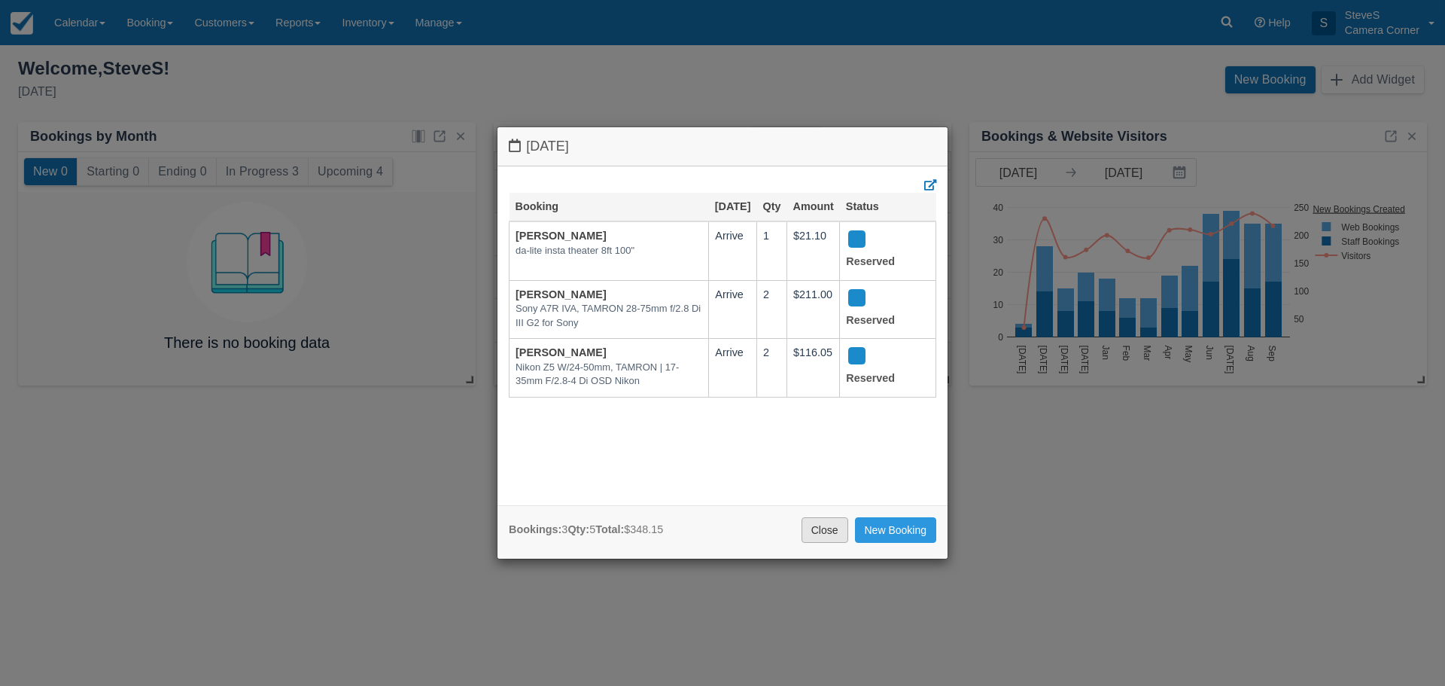
click at [827, 538] on link "Close" at bounding box center [824, 530] width 47 height 26
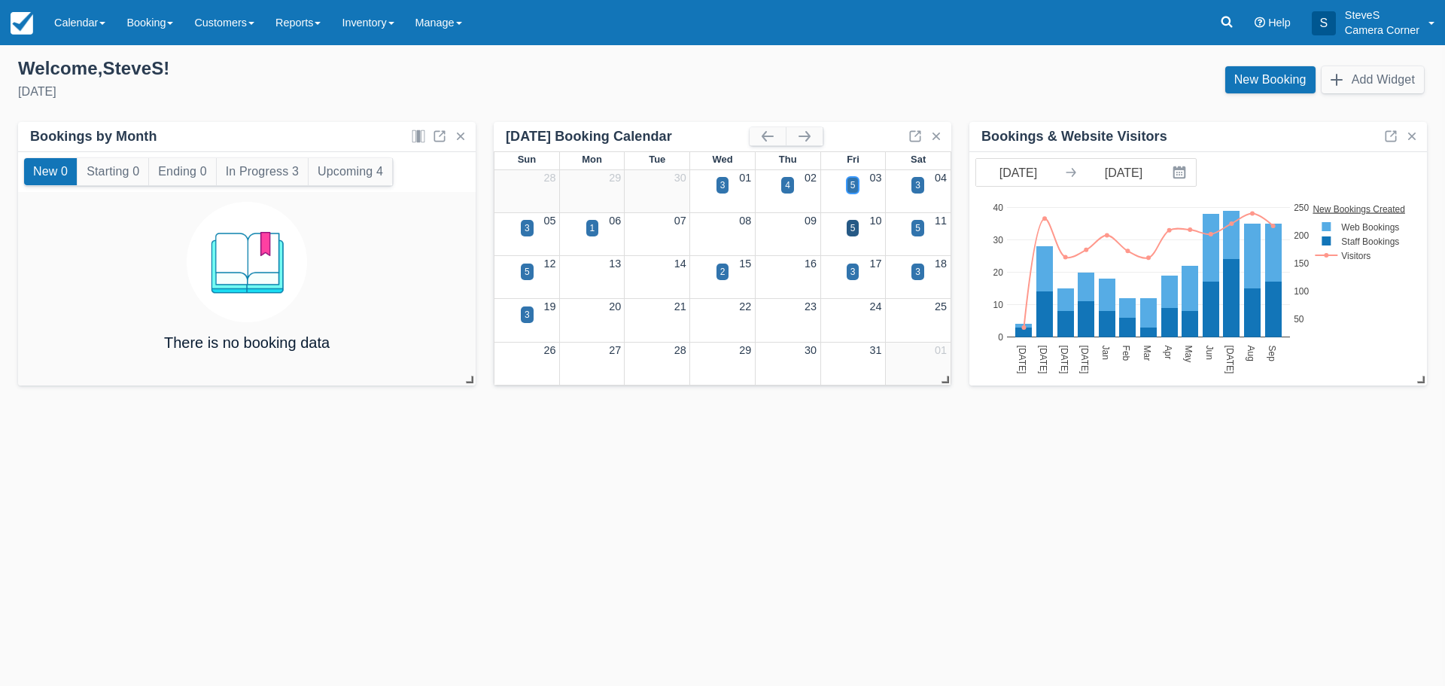
click at [856, 184] on div "5" at bounding box center [853, 185] width 13 height 17
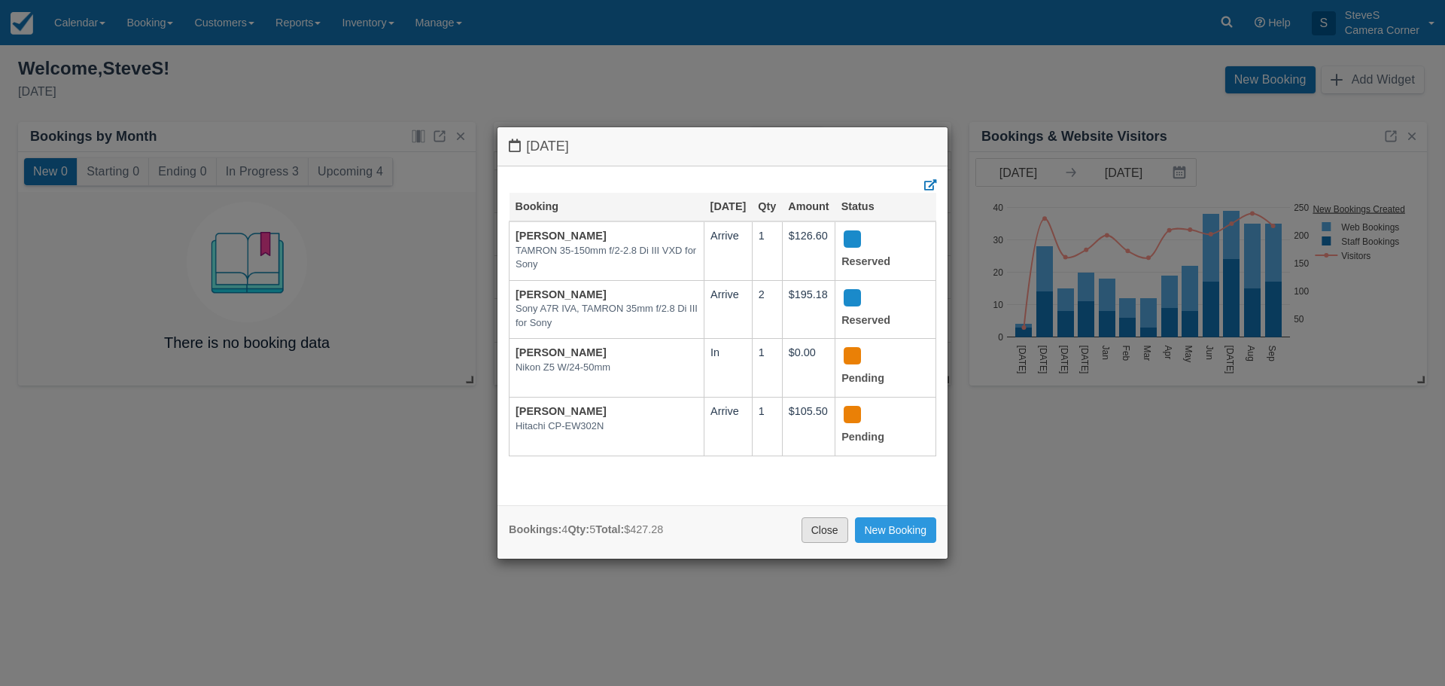
click at [817, 532] on link "Close" at bounding box center [824, 530] width 47 height 26
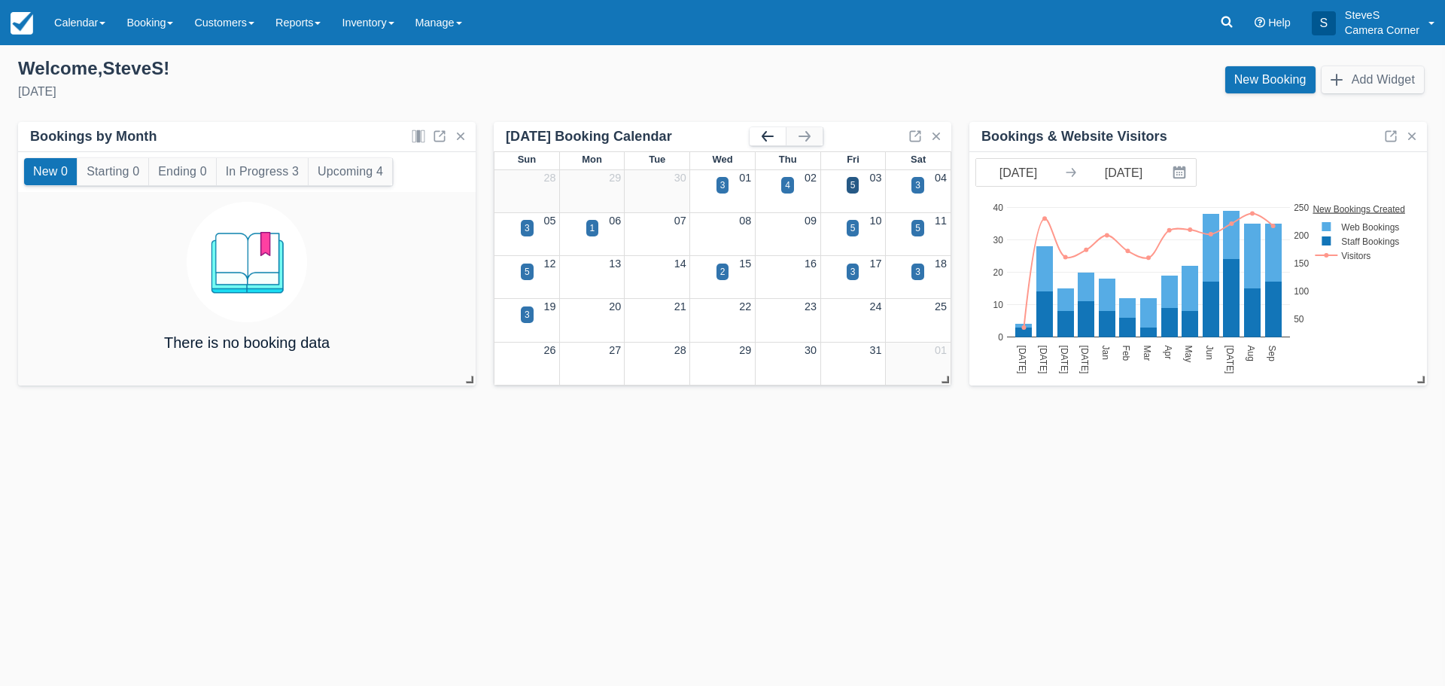
click at [768, 141] on button "button" at bounding box center [768, 136] width 36 height 18
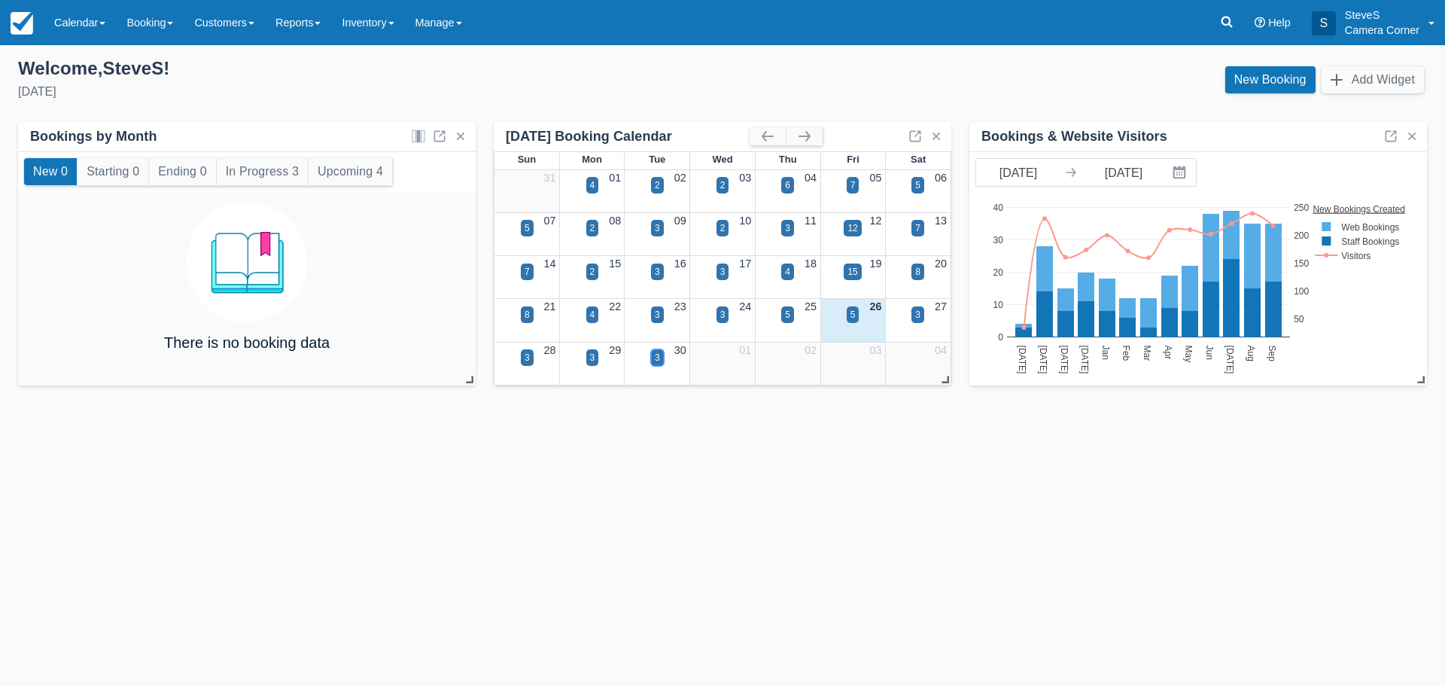
click at [653, 356] on div "3" at bounding box center [657, 357] width 13 height 17
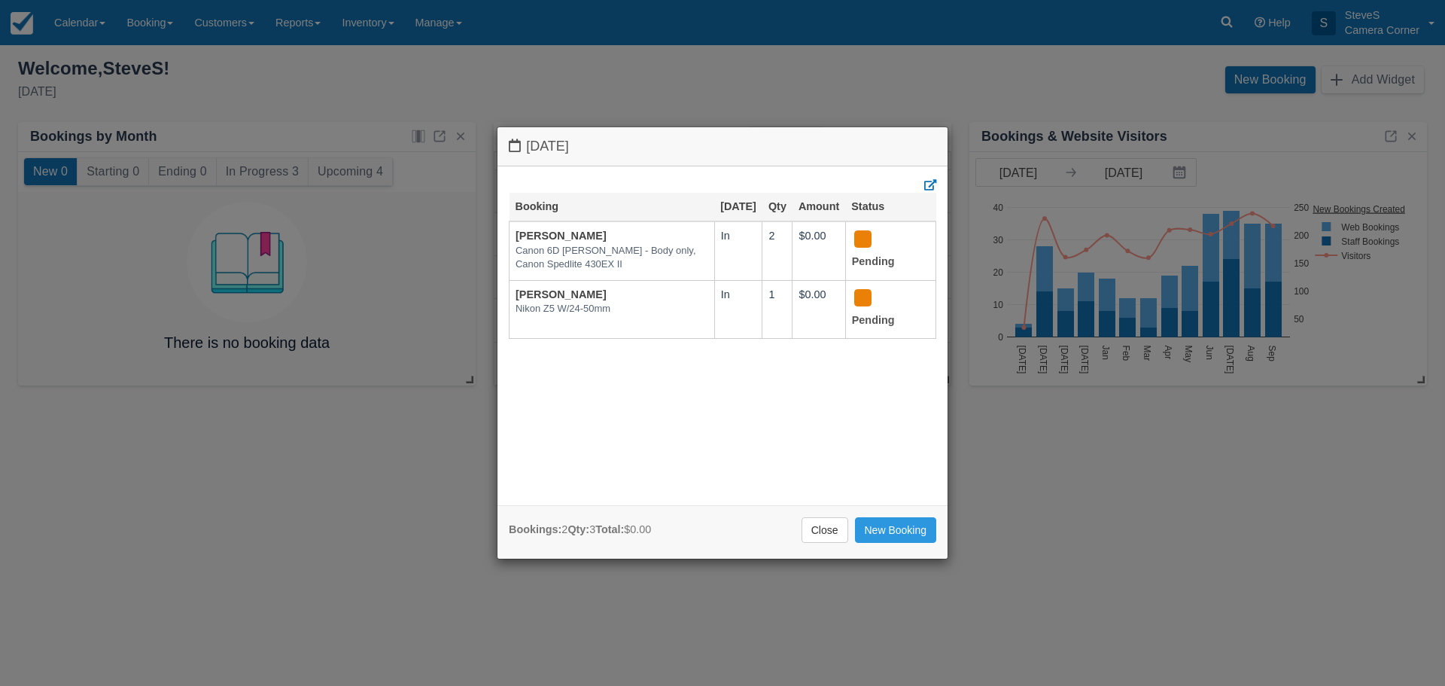
drag, startPoint x: 828, startPoint y: 523, endPoint x: 738, endPoint y: 443, distance: 119.9
click at [827, 523] on link "Close" at bounding box center [824, 530] width 47 height 26
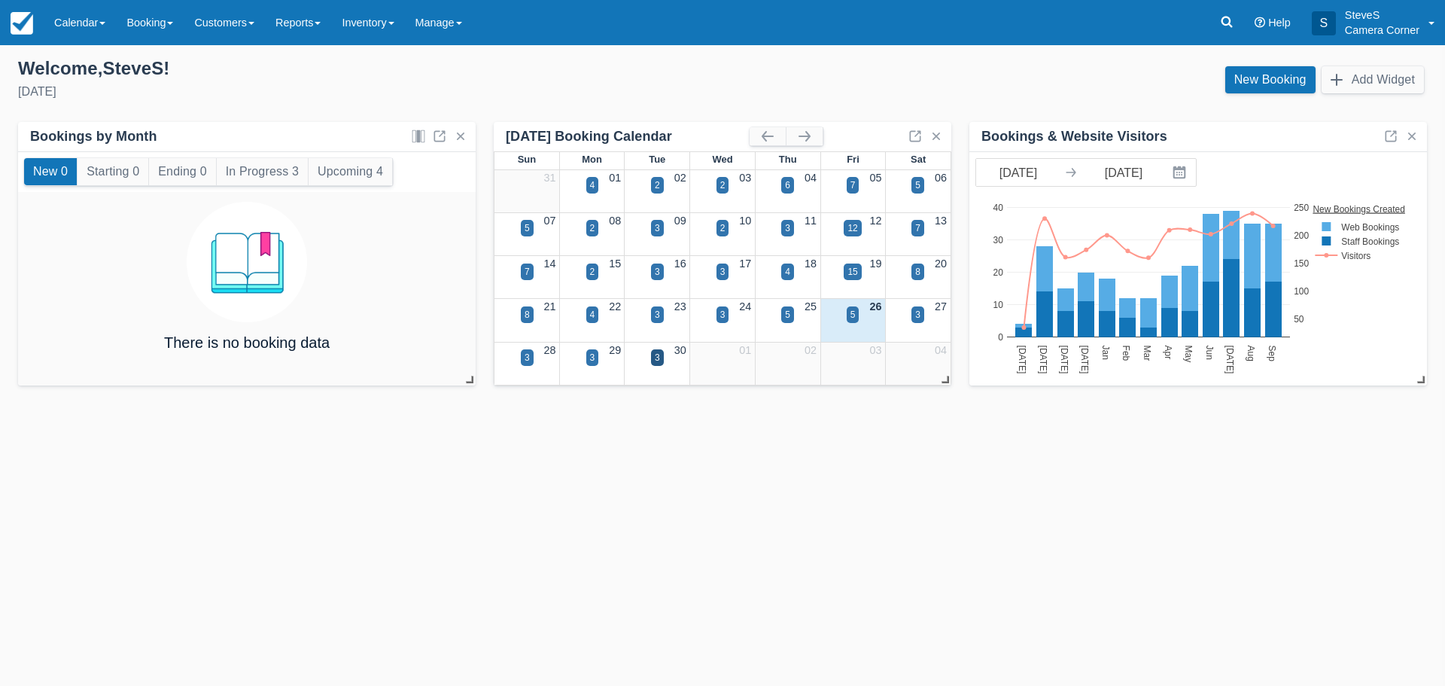
click at [598, 364] on div "3" at bounding box center [592, 366] width 65 height 17
click at [597, 358] on div "3" at bounding box center [592, 357] width 13 height 17
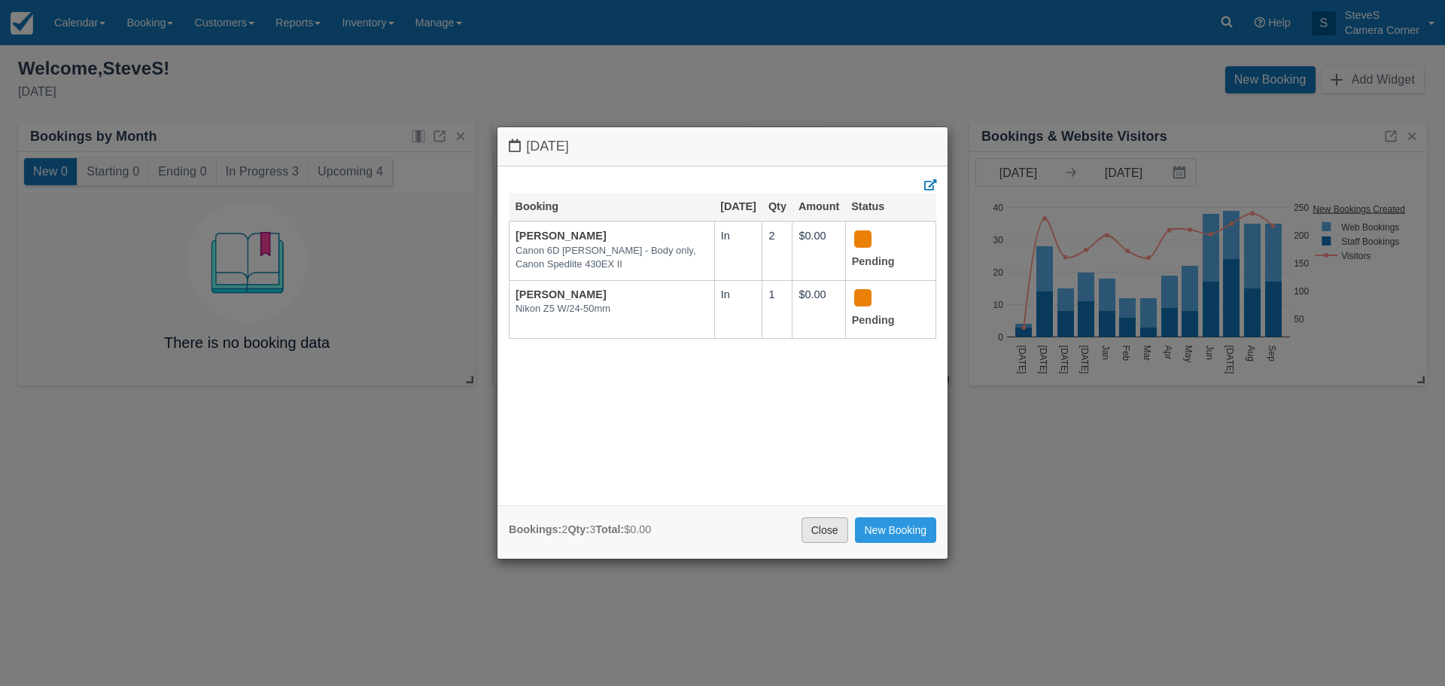
drag, startPoint x: 829, startPoint y: 531, endPoint x: 831, endPoint y: 476, distance: 55.0
click at [829, 528] on link "Close" at bounding box center [824, 530] width 47 height 26
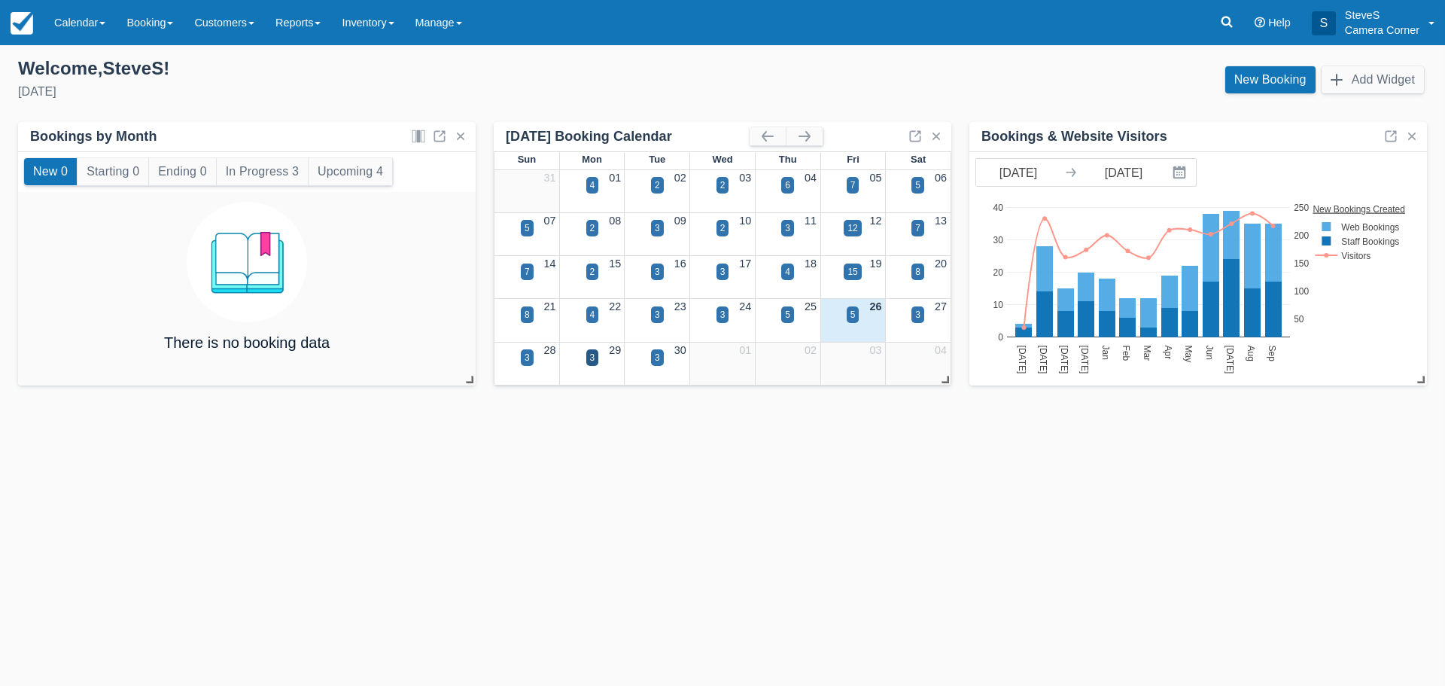
click at [859, 319] on div "5" at bounding box center [852, 323] width 65 height 17
click at [849, 318] on div "5" at bounding box center [853, 314] width 13 height 17
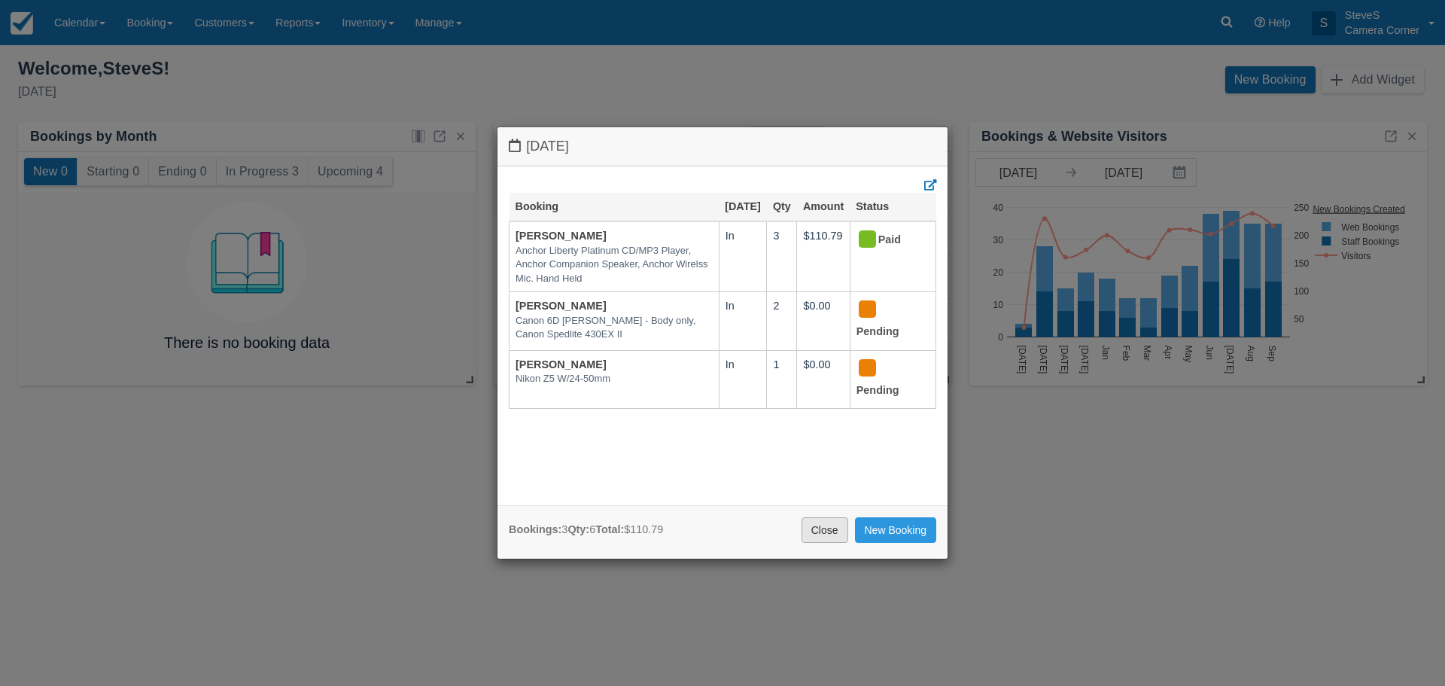
click at [828, 525] on link "Close" at bounding box center [824, 530] width 47 height 26
